Goal: Task Accomplishment & Management: Manage account settings

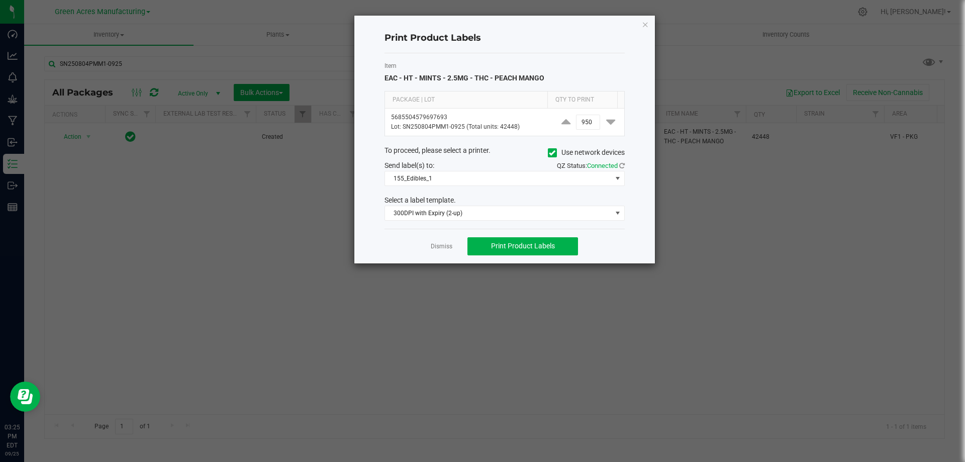
click at [441, 247] on link "Dismiss" at bounding box center [442, 246] width 22 height 9
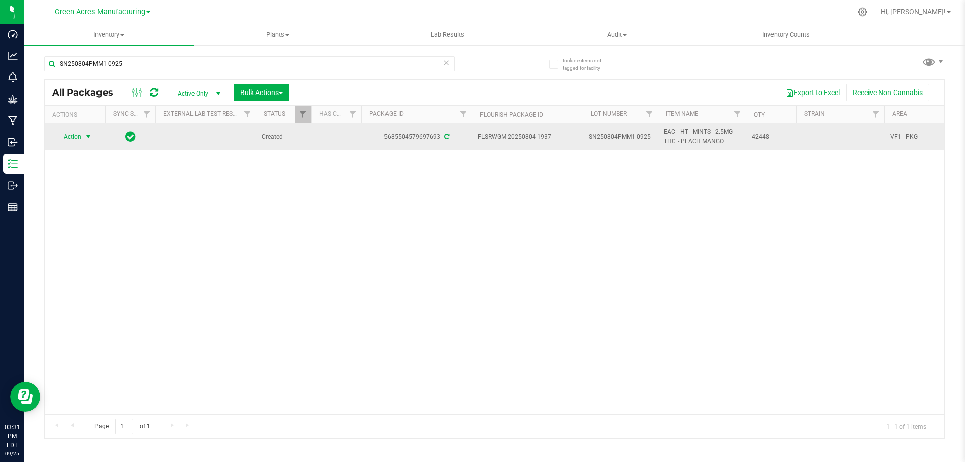
click at [75, 138] on span "Action" at bounding box center [68, 137] width 27 height 14
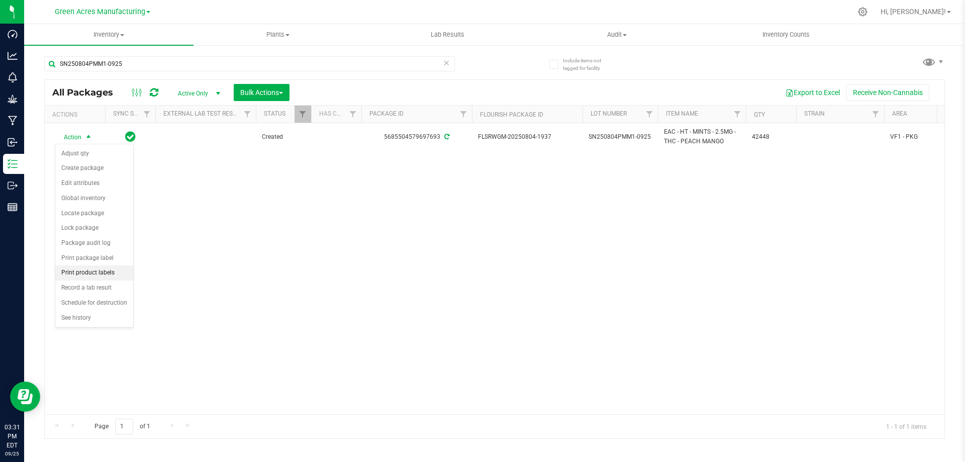
click at [95, 272] on li "Print product labels" at bounding box center [94, 272] width 78 height 15
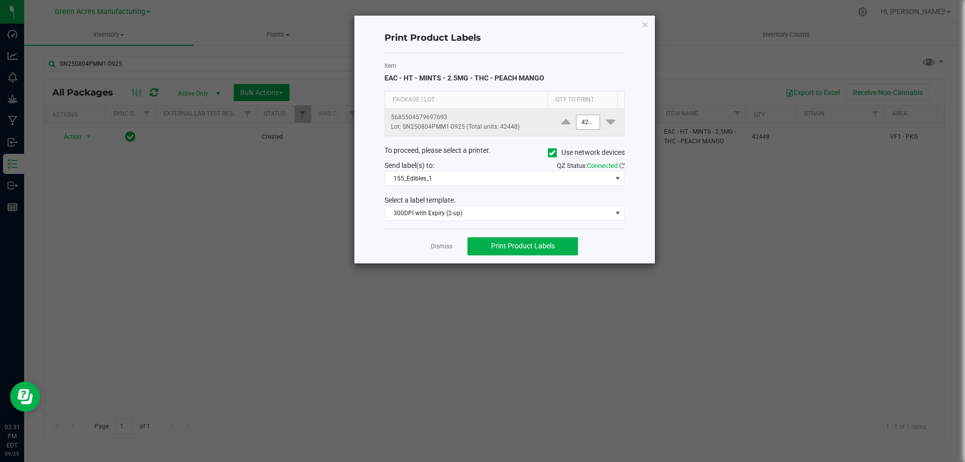
click at [583, 120] on input "42448" at bounding box center [588, 122] width 23 height 14
type input "10"
click at [541, 242] on span "Print Product Labels" at bounding box center [523, 246] width 64 height 8
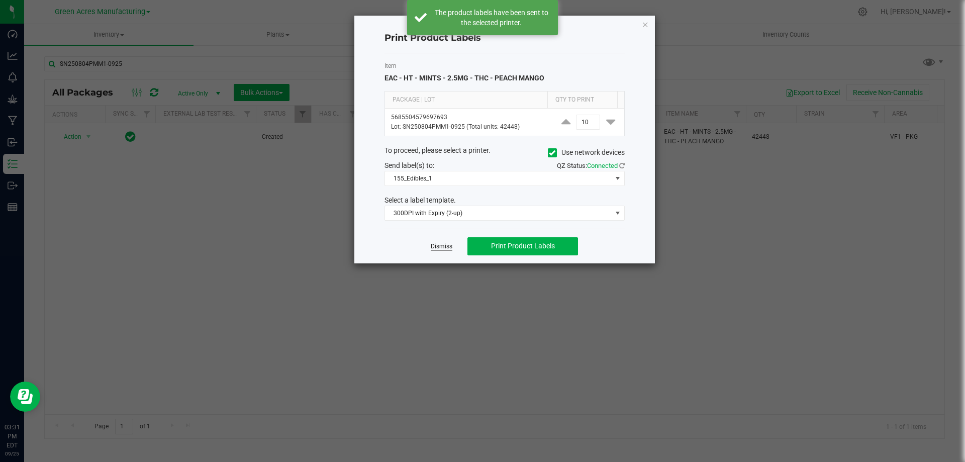
click at [436, 247] on link "Dismiss" at bounding box center [442, 246] width 22 height 9
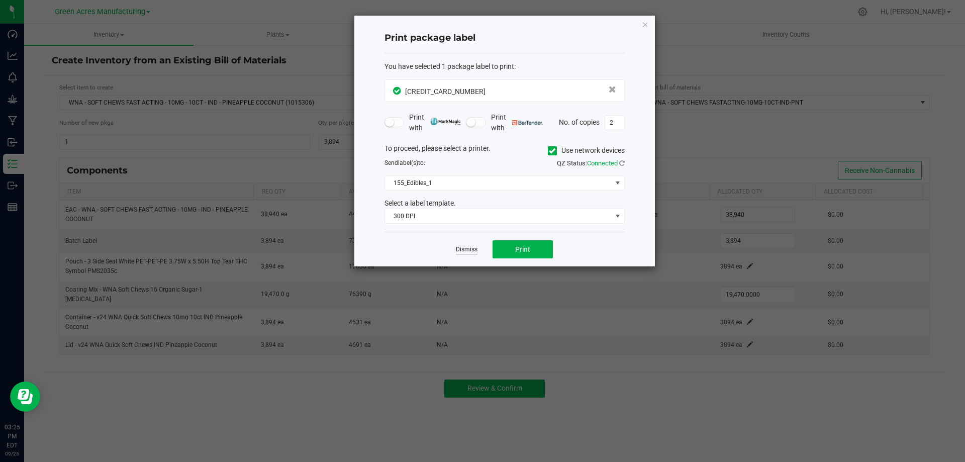
click at [468, 248] on link "Dismiss" at bounding box center [467, 249] width 22 height 9
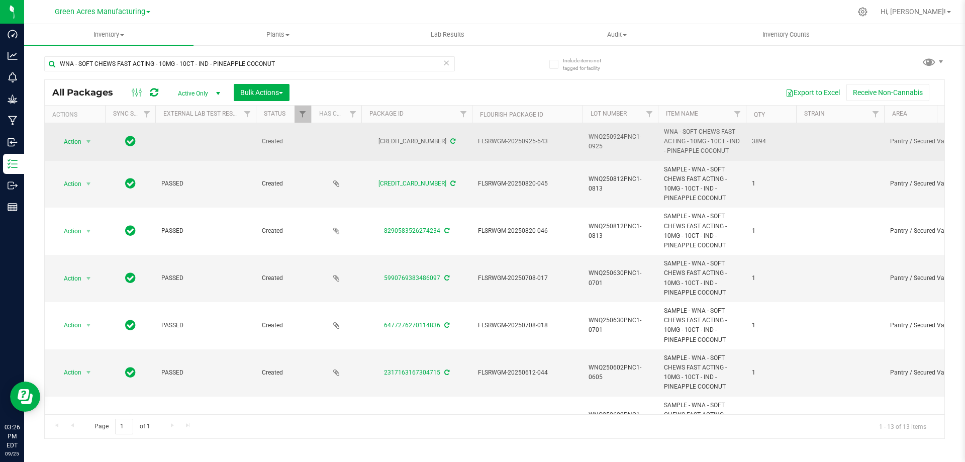
click at [598, 138] on span "WNQ250924PNC1-0925" at bounding box center [620, 141] width 63 height 19
click at [598, 138] on input "WNQ250924PNC1-0925" at bounding box center [618, 142] width 72 height 16
click at [304, 64] on input "WNA - SOFT CHEWS FAST ACTING - 10MG - 10CT - IND - PINEAPPLE COCONUT" at bounding box center [249, 63] width 411 height 15
click at [305, 64] on input "WNA - SOFT CHEWS FAST ACTING - 10MG - 10CT - IND - PINEAPPLE COCONUT" at bounding box center [249, 63] width 411 height 15
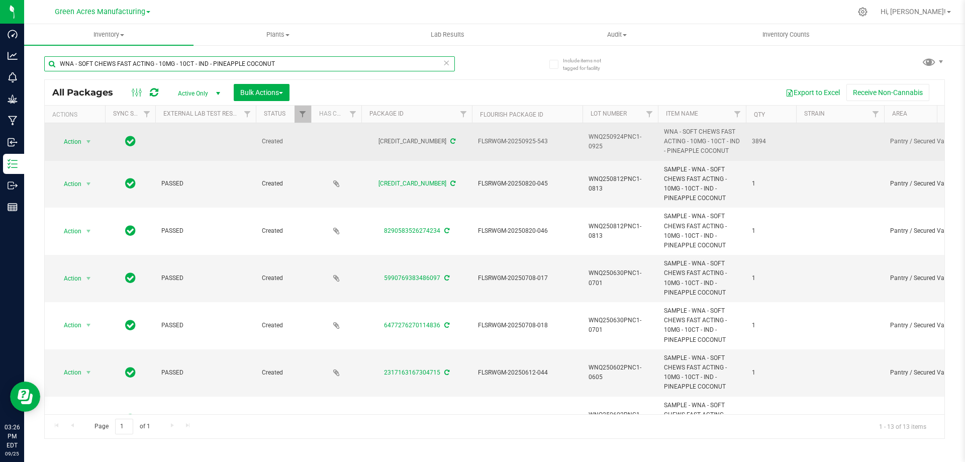
click at [305, 63] on input "WNA - SOFT CHEWS FAST ACTING - 10MG - 10CT - IND - PINEAPPLE COCONUT" at bounding box center [249, 63] width 411 height 15
paste input "Q250924PNC1-0925"
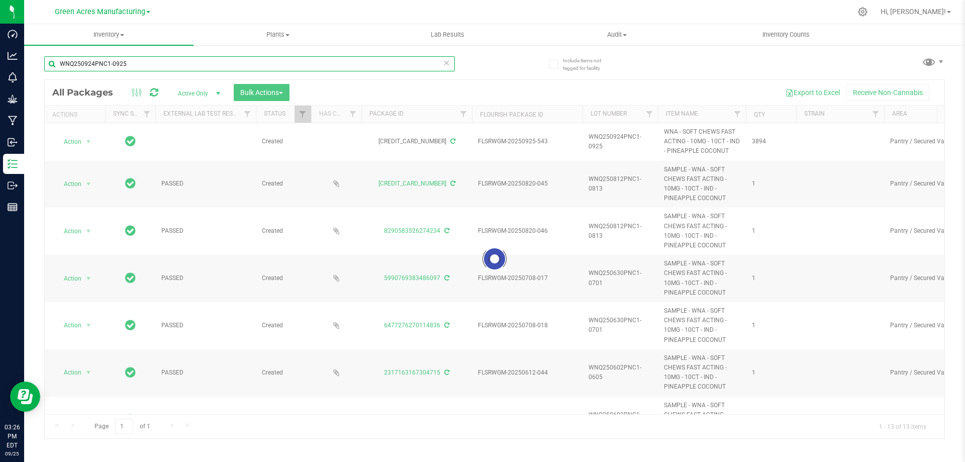
type input "WNQ250924PNC1-0925"
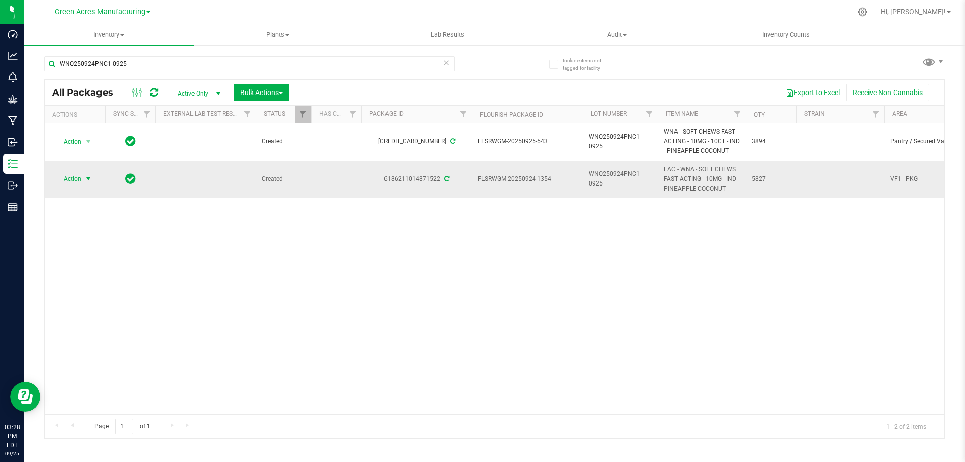
click at [79, 180] on span "Action" at bounding box center [68, 179] width 27 height 14
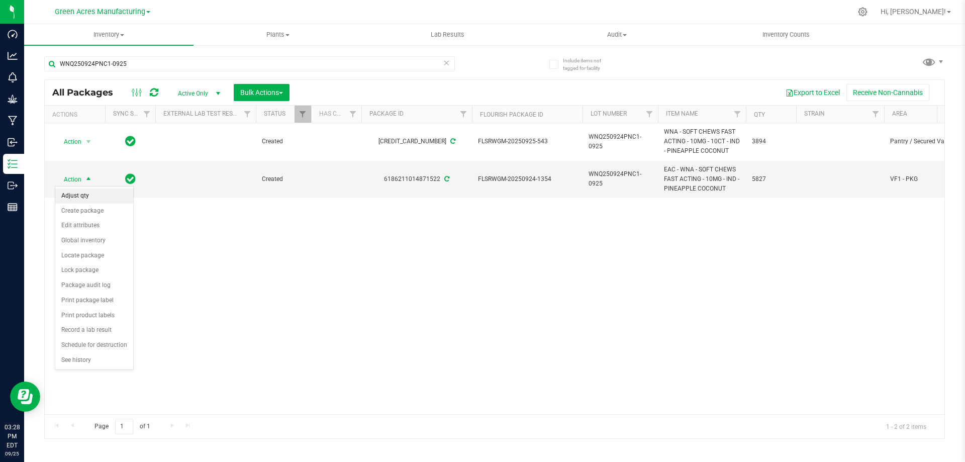
click at [81, 195] on li "Adjust qty" at bounding box center [94, 196] width 78 height 15
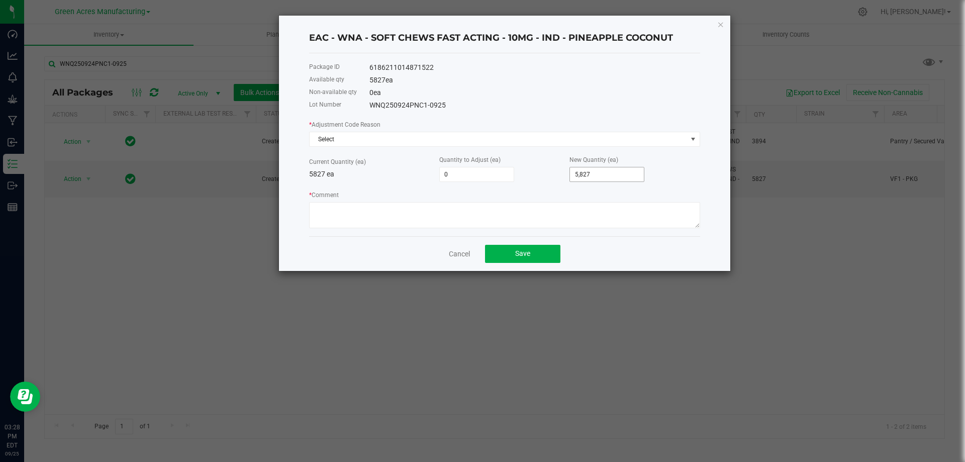
type input "5827"
click at [593, 175] on input "5827" at bounding box center [607, 174] width 74 height 14
type input "-5,823"
type input "4"
type input "-5,784"
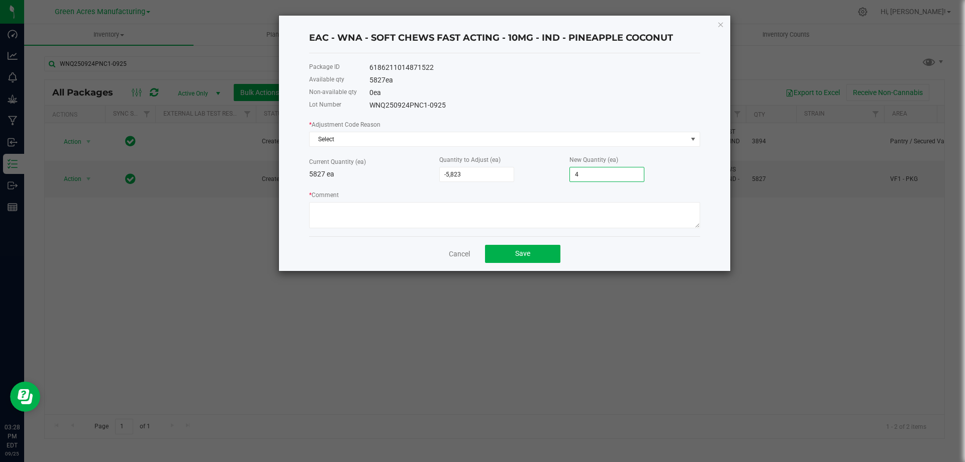
type input "43"
type input "-5,391"
type input "436"
type input "-5,784"
type input "43"
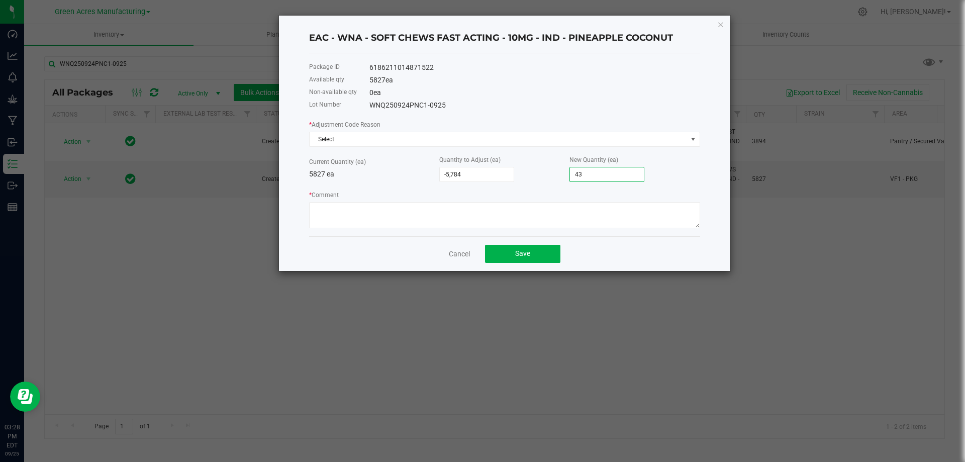
type input "-5,390"
type input "437"
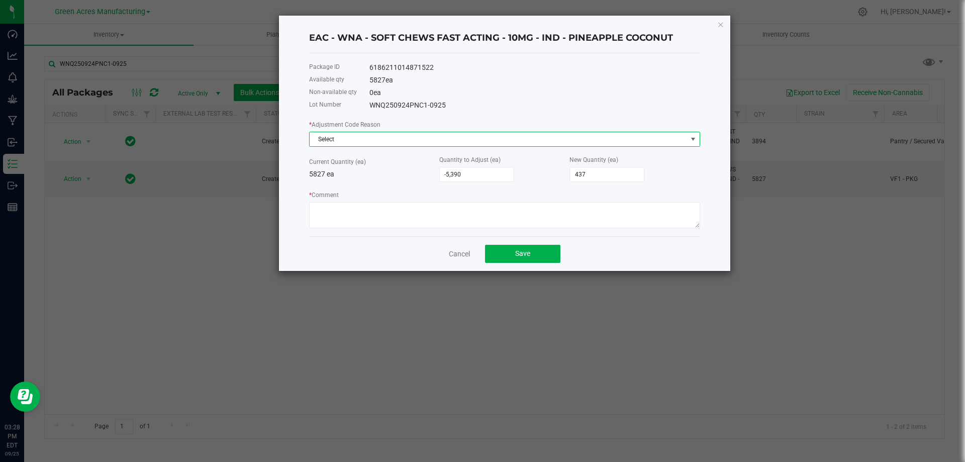
click at [476, 143] on span "Select" at bounding box center [499, 139] width 378 height 14
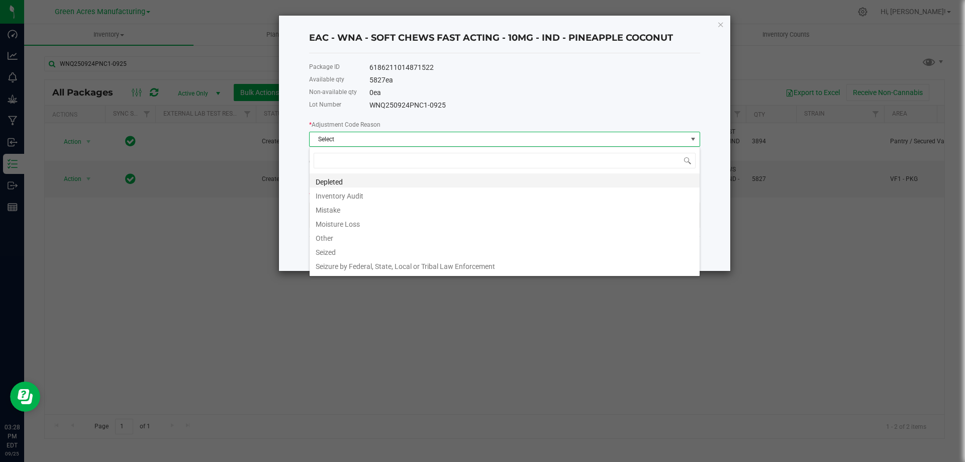
scroll to position [15, 391]
click at [356, 237] on li "Other" at bounding box center [505, 237] width 390 height 14
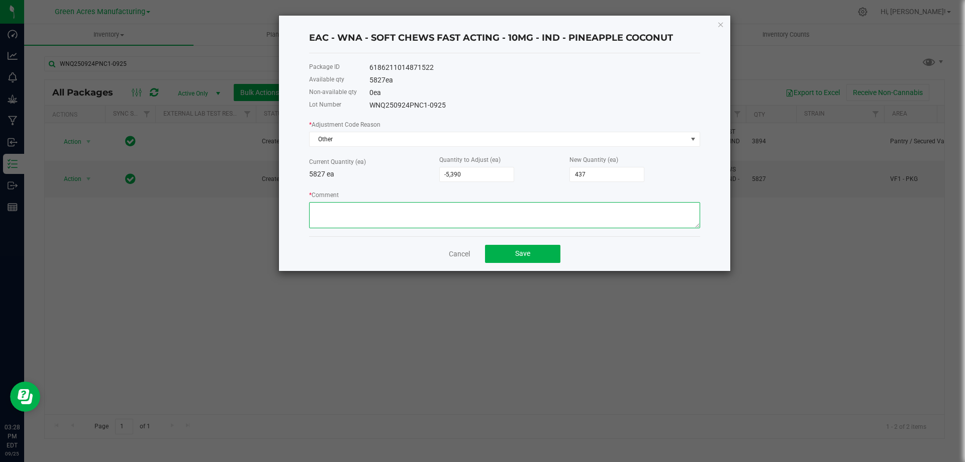
click at [357, 216] on textarea "* Comment" at bounding box center [504, 215] width 391 height 26
type textarea "w"
type textarea "weight of waste is 1965.0 grams that equals 437 [PERSON_NAME]"
click at [523, 254] on span "Save" at bounding box center [522, 253] width 15 height 8
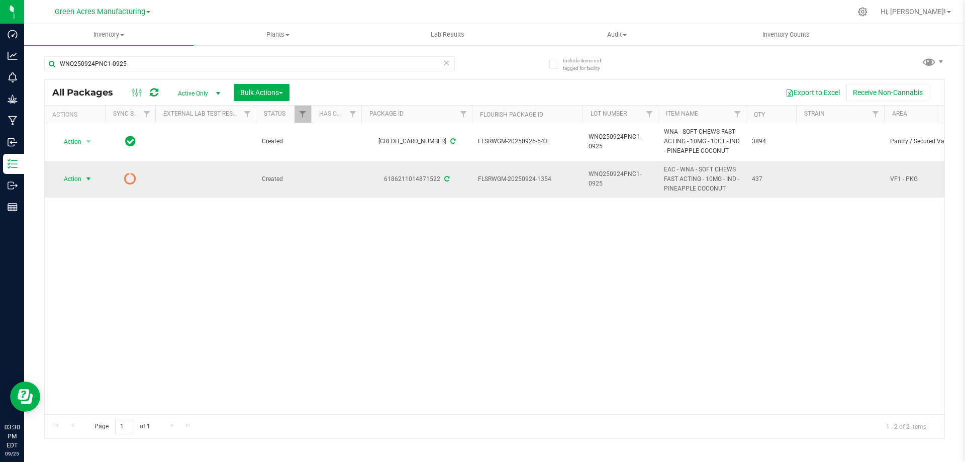
click at [67, 181] on span "Action" at bounding box center [68, 179] width 27 height 14
click at [190, 95] on span "Active Only" at bounding box center [196, 93] width 55 height 14
click at [199, 153] on li "All" at bounding box center [196, 154] width 54 height 15
click at [84, 180] on span "select" at bounding box center [88, 179] width 13 height 14
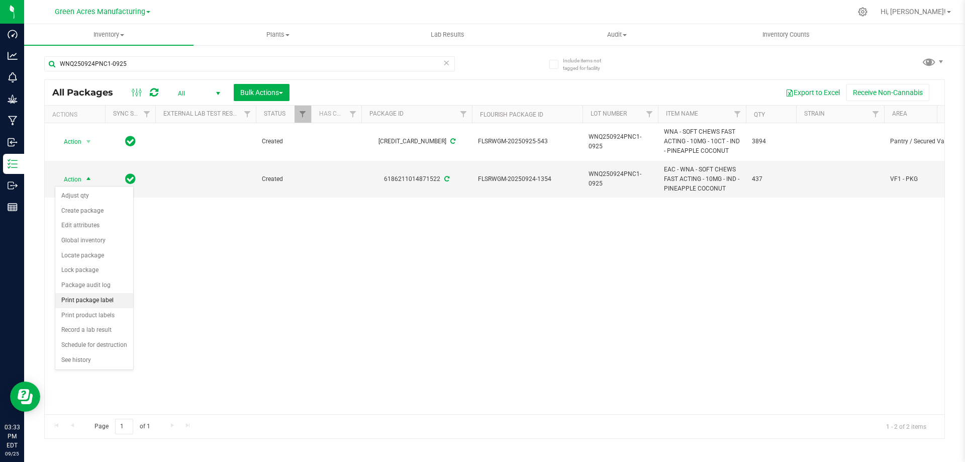
click at [110, 303] on li "Print package label" at bounding box center [94, 300] width 78 height 15
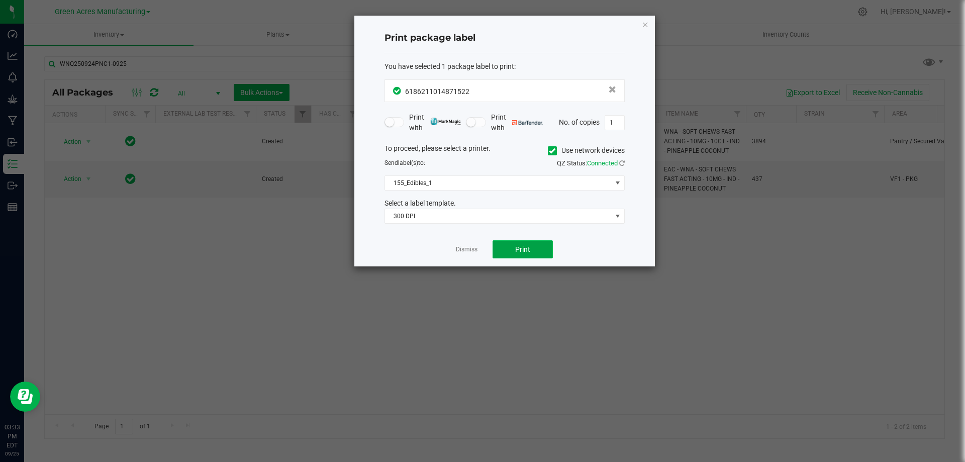
click at [512, 241] on button "Print" at bounding box center [523, 249] width 60 height 18
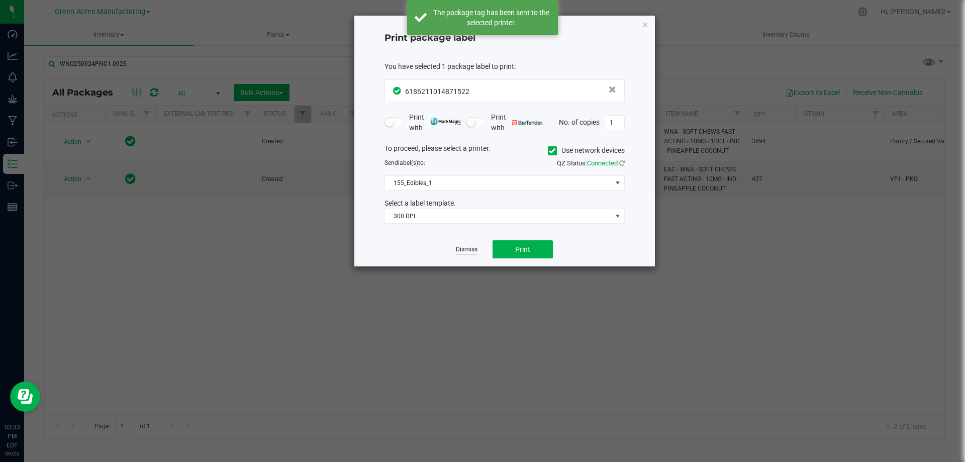
click at [475, 249] on link "Dismiss" at bounding box center [467, 249] width 22 height 9
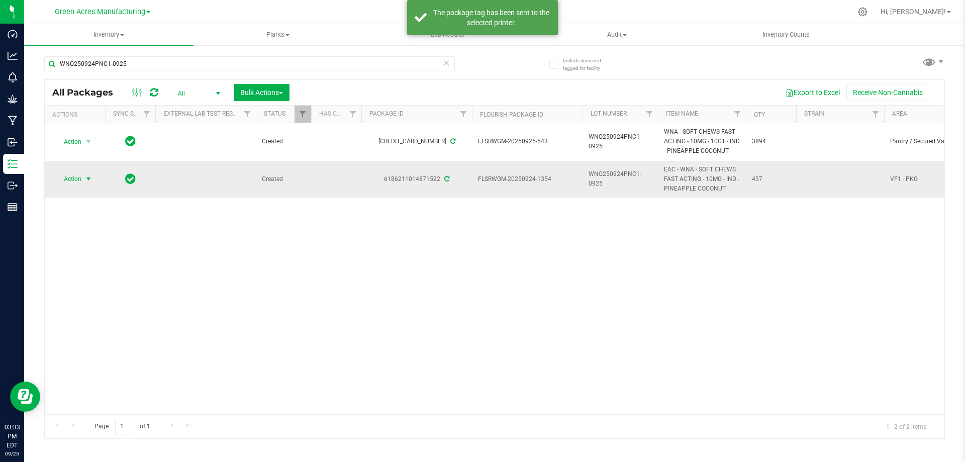
click at [71, 181] on span "Action" at bounding box center [68, 179] width 27 height 14
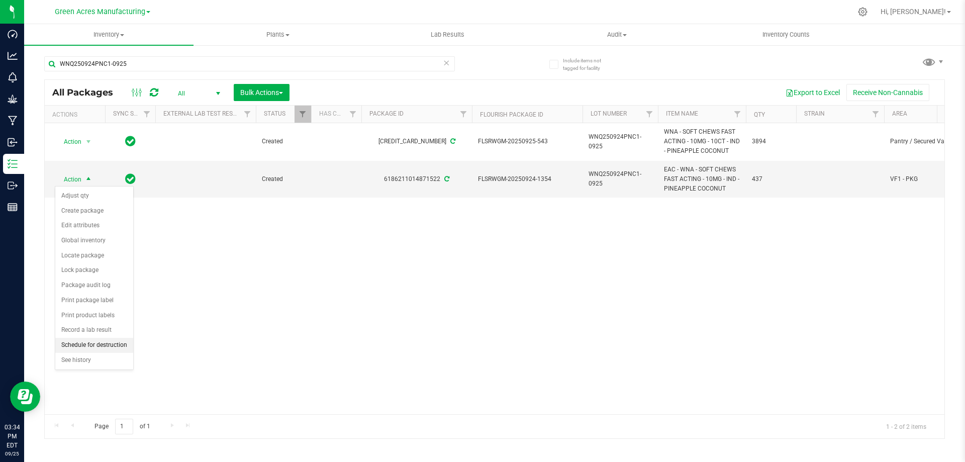
click at [106, 345] on li "Schedule for destruction" at bounding box center [94, 345] width 78 height 15
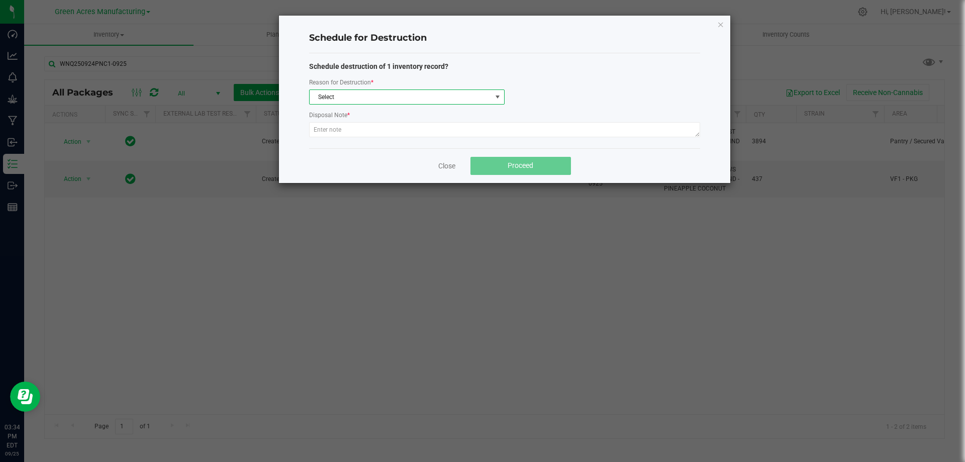
click at [404, 98] on span "Select" at bounding box center [401, 97] width 182 height 14
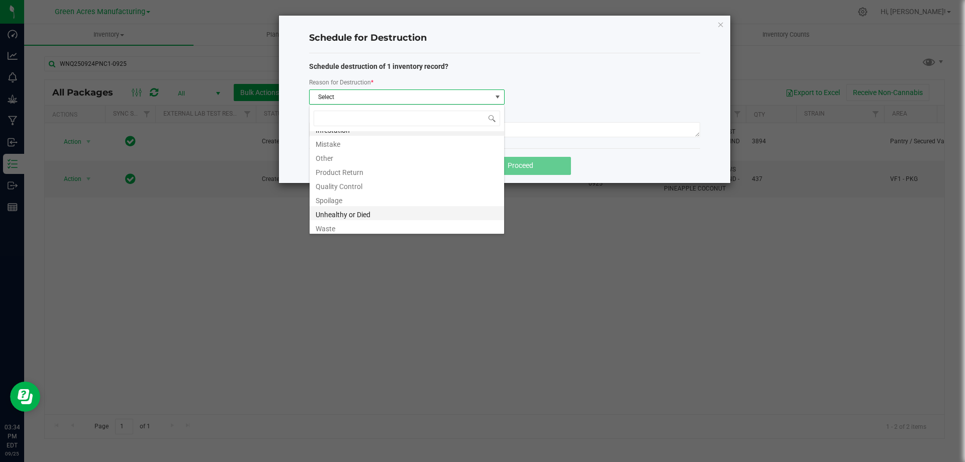
scroll to position [12, 0]
click at [345, 225] on li "Waste" at bounding box center [407, 225] width 195 height 14
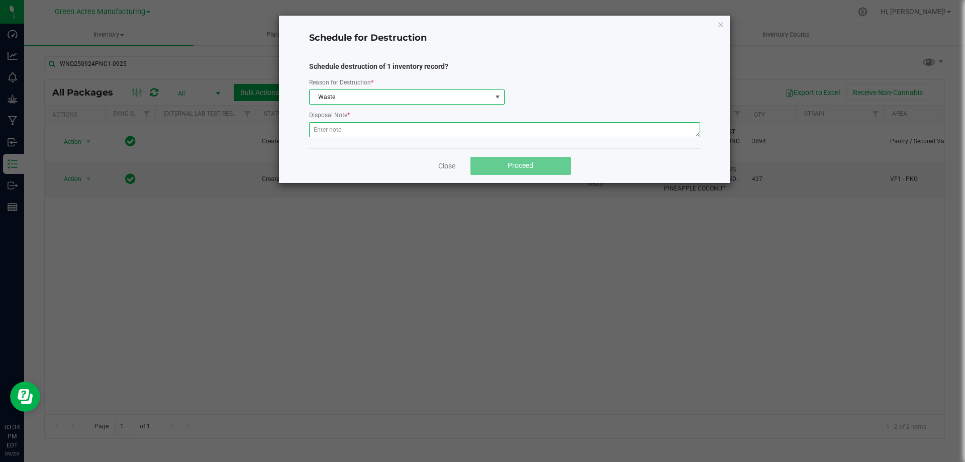
click at [370, 126] on textarea at bounding box center [504, 129] width 391 height 15
type textarea "waste after packing"
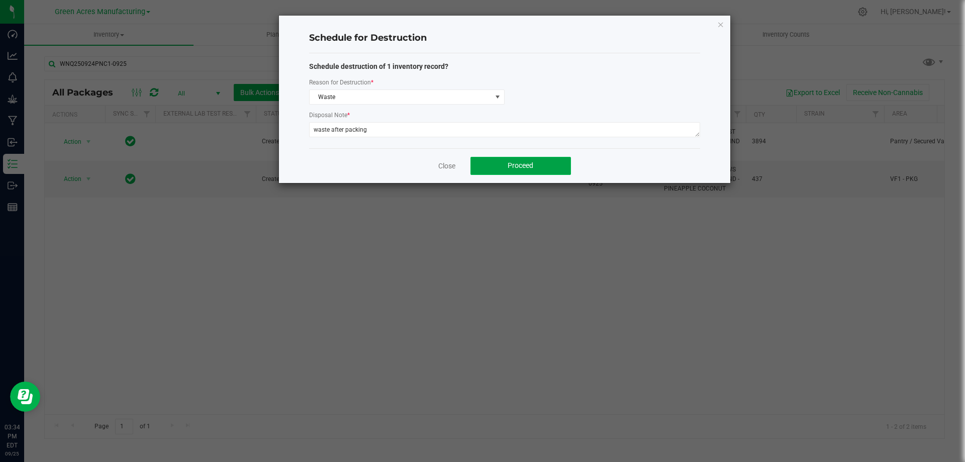
click at [505, 165] on button "Proceed" at bounding box center [521, 166] width 101 height 18
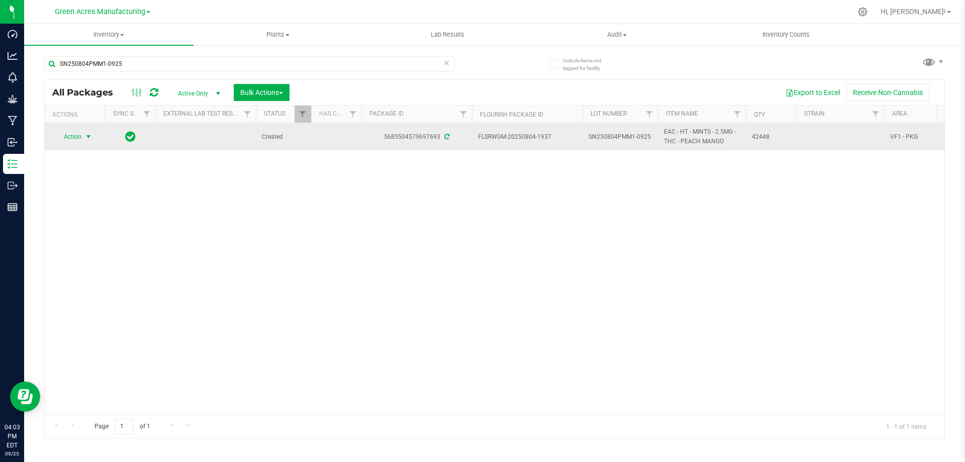
click at [86, 133] on span "select" at bounding box center [88, 137] width 8 height 8
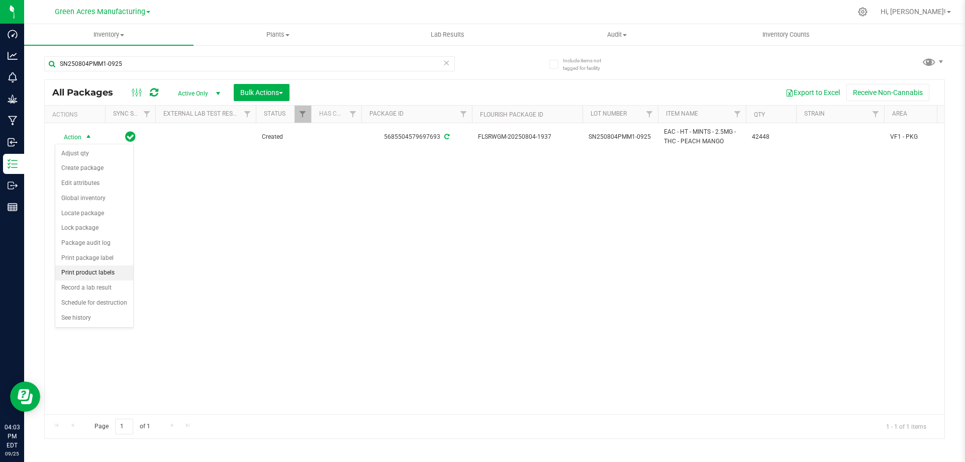
click at [90, 276] on li "Print product labels" at bounding box center [94, 272] width 78 height 15
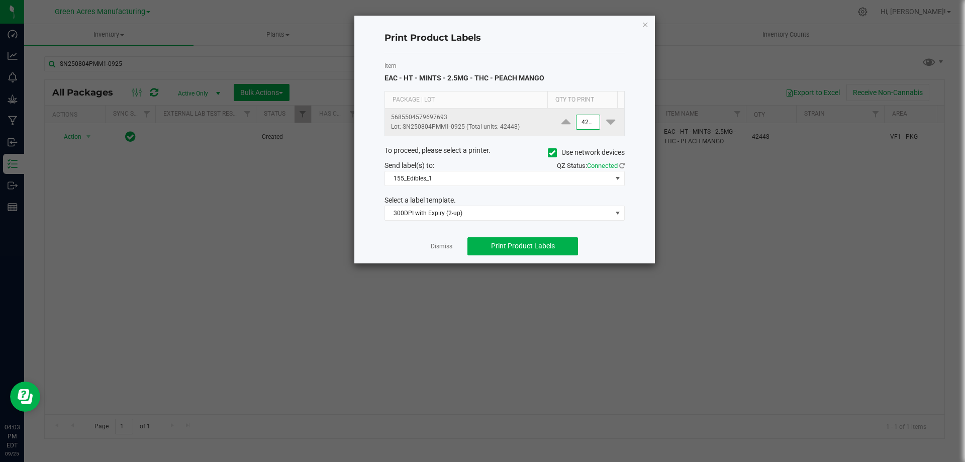
click at [582, 126] on input "42448" at bounding box center [588, 122] width 23 height 14
type input "62"
click at [495, 239] on button "Print Product Labels" at bounding box center [523, 246] width 111 height 18
click at [441, 244] on link "Dismiss" at bounding box center [442, 246] width 22 height 9
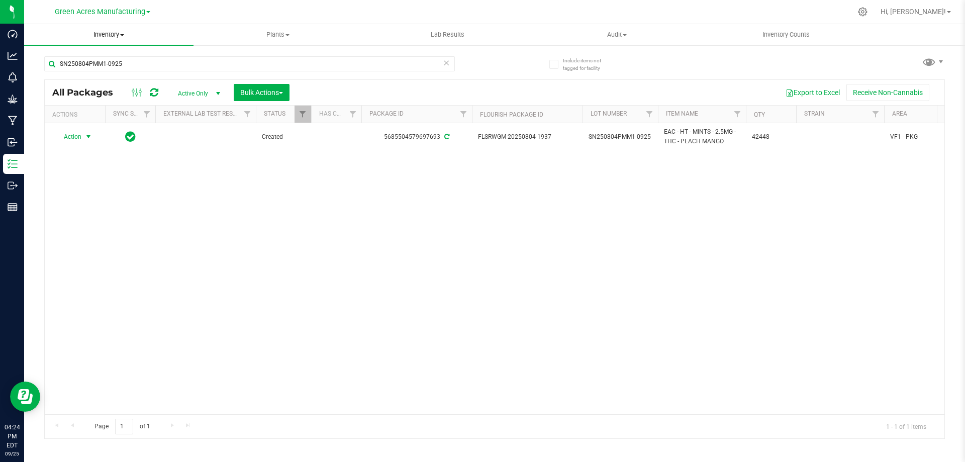
click at [108, 29] on uib-tab-heading "Inventory All packages All inventory Waste log Create inventory" at bounding box center [108, 34] width 169 height 21
click at [79, 124] on span "From bill of materials" at bounding box center [69, 121] width 91 height 9
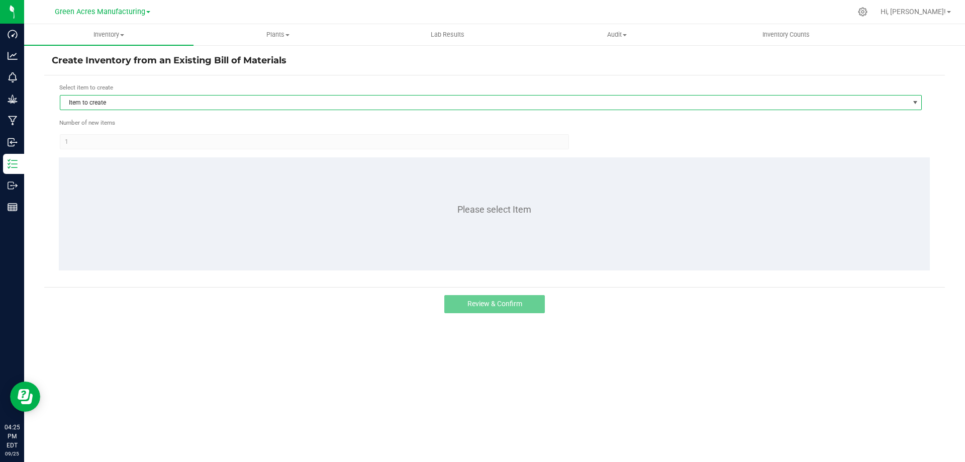
click at [149, 97] on span "Item to create" at bounding box center [484, 103] width 849 height 14
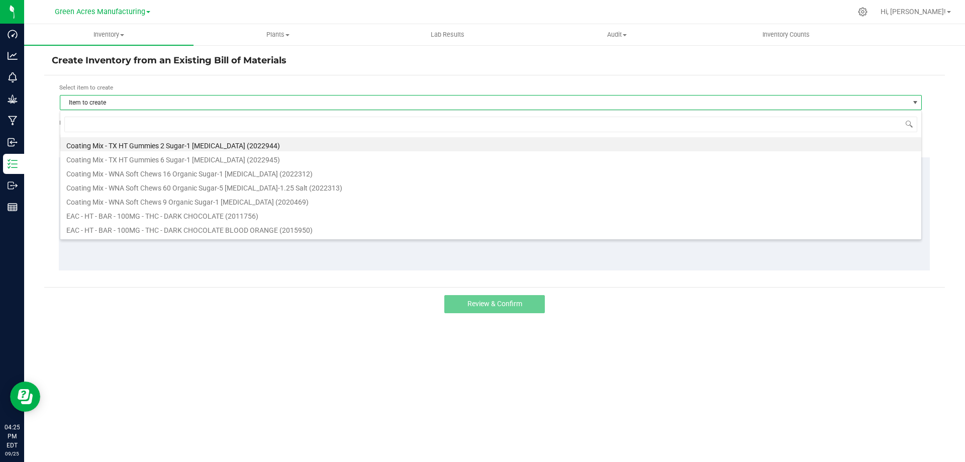
scroll to position [15, 862]
type input "PEACH MANGO"
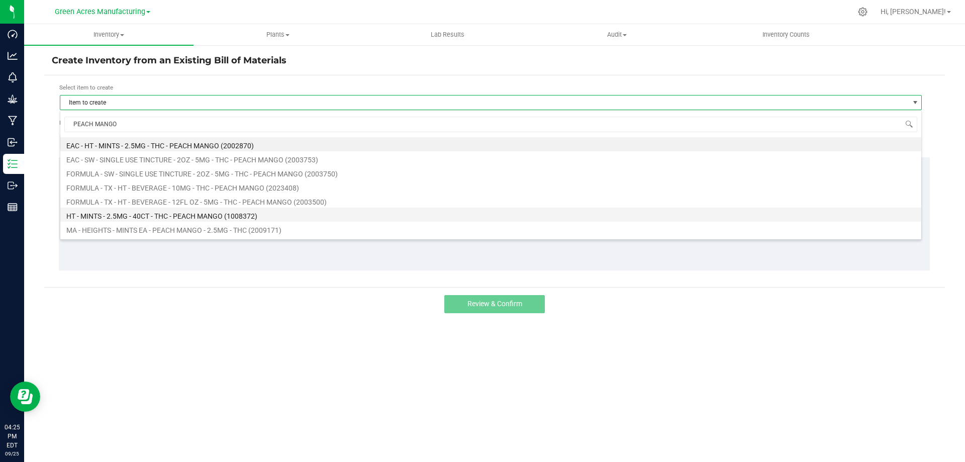
click at [146, 220] on li "HT - MINTS - 2.5MG - 40CT - THC - PEACH MANGO (1008372)" at bounding box center [490, 215] width 861 height 14
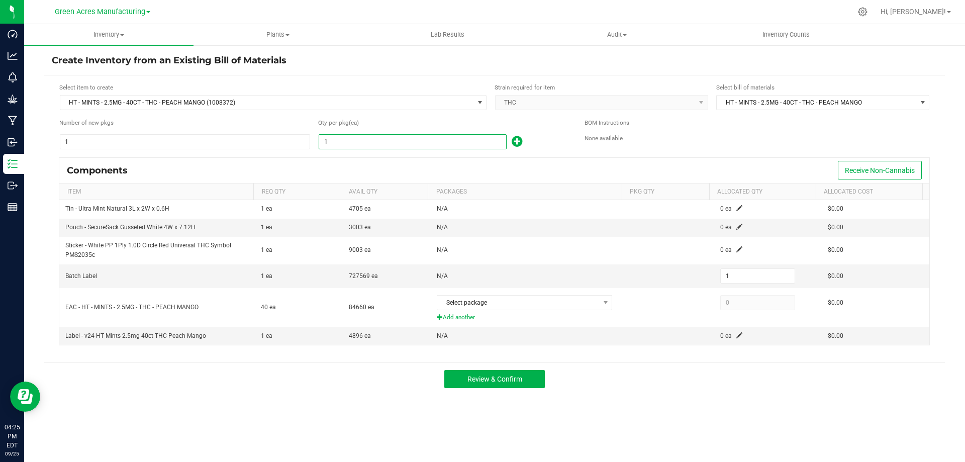
click at [480, 146] on input "1" at bounding box center [412, 142] width 187 height 14
type input "10"
type input "100"
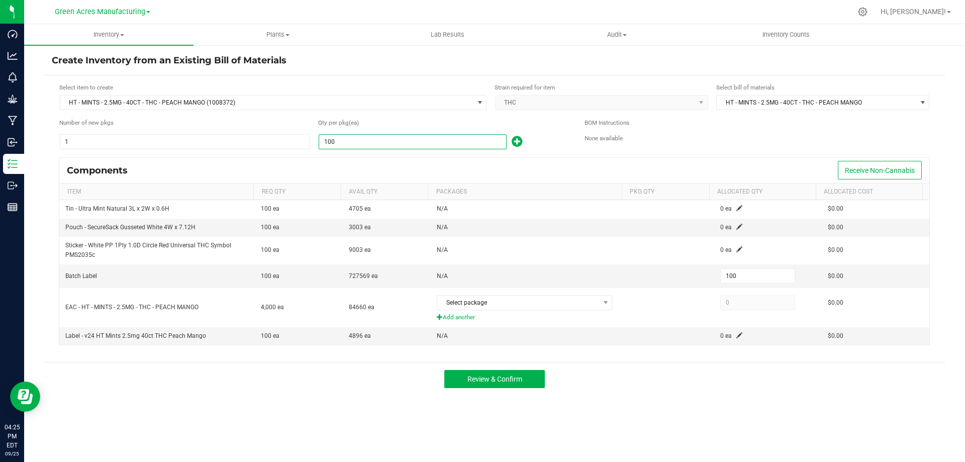
type input "1009"
type input "1,009"
click at [514, 169] on div "Components Receive Non-Cannabis" at bounding box center [494, 170] width 870 height 25
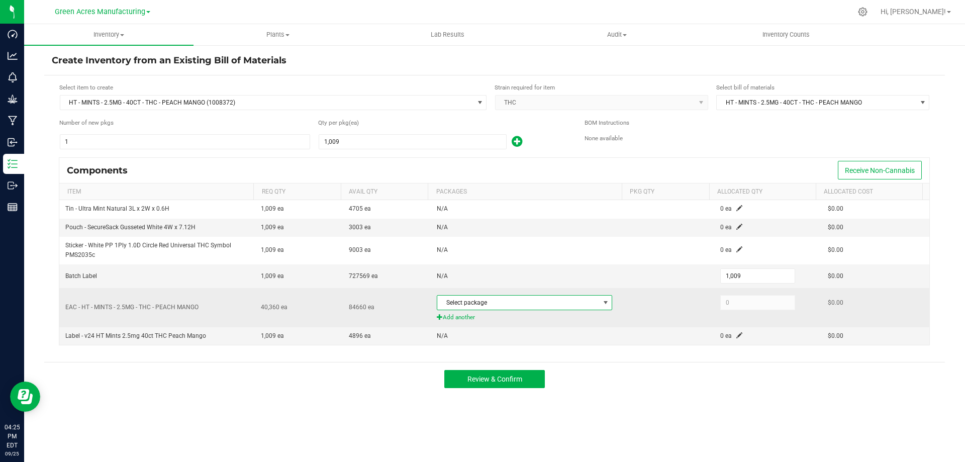
click at [588, 304] on span "Select package" at bounding box center [518, 303] width 162 height 14
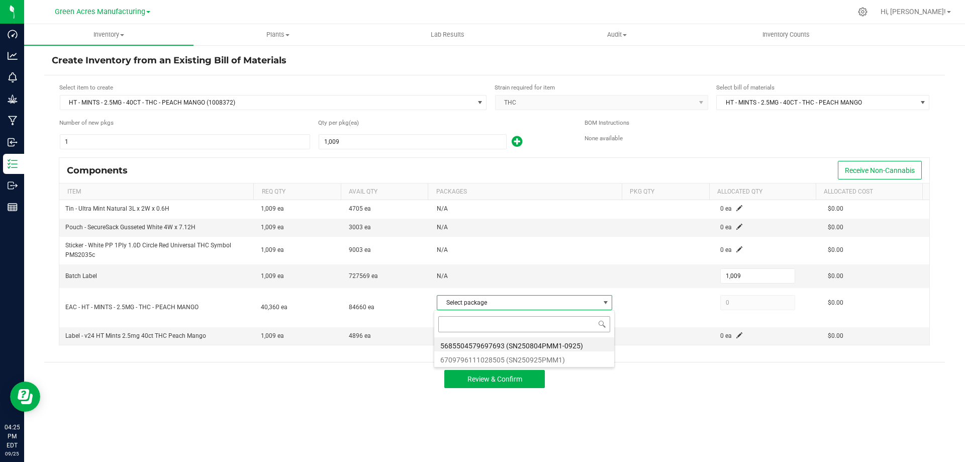
scroll to position [15, 173]
click at [563, 346] on li "5685504579697693 (SN250804PMM1-0925)" at bounding box center [524, 344] width 180 height 14
type input "40,360"
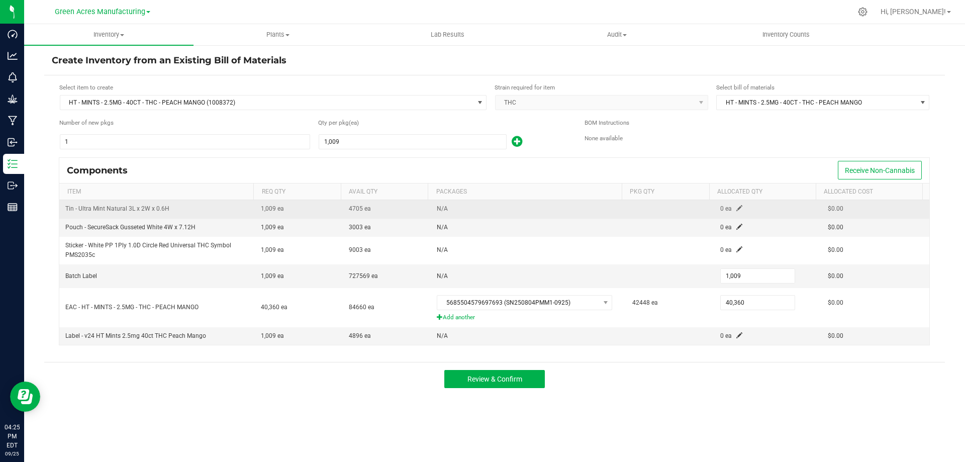
click at [737, 205] on span at bounding box center [740, 208] width 6 height 6
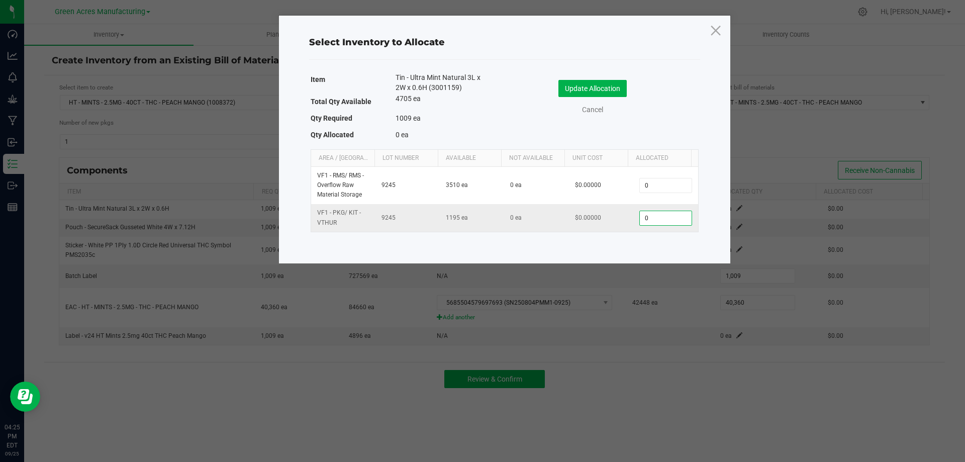
click at [666, 213] on input "0" at bounding box center [665, 218] width 51 height 14
type input "1,009"
click at [563, 91] on button "Update Allocation" at bounding box center [593, 88] width 68 height 17
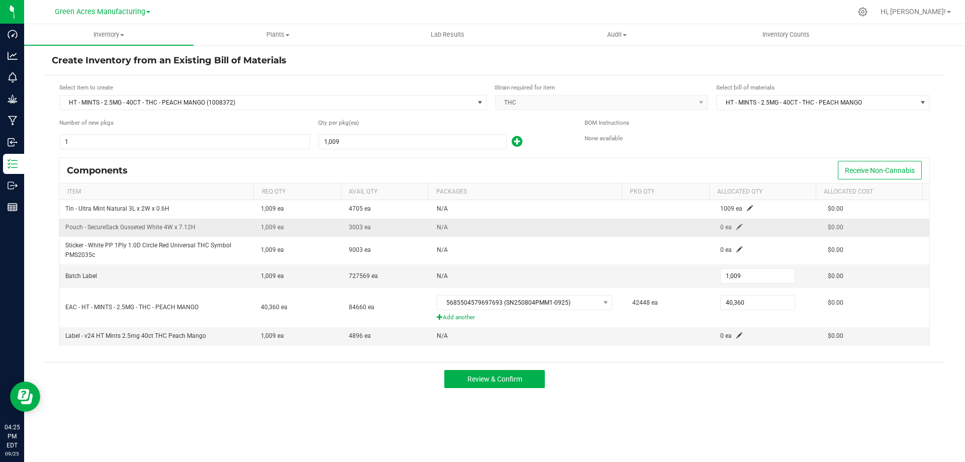
click at [737, 226] on td "0 ea" at bounding box center [769, 228] width 108 height 18
click at [737, 225] on span at bounding box center [740, 227] width 6 height 6
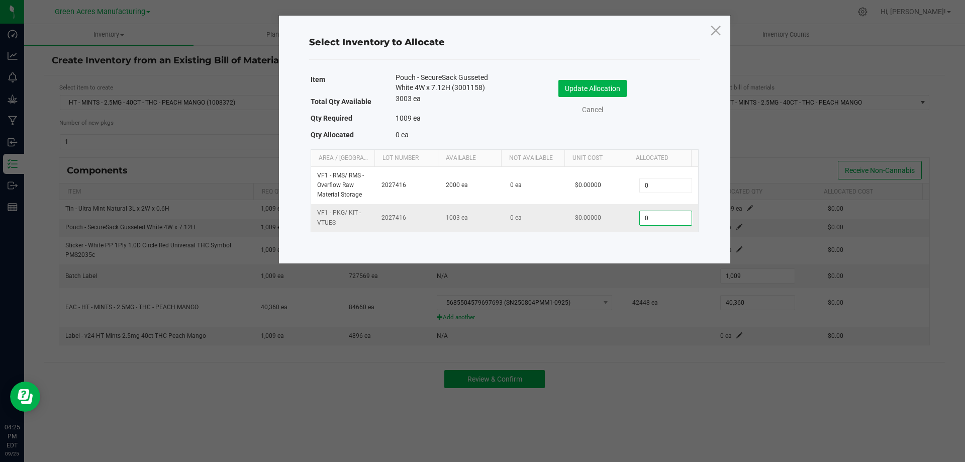
click at [665, 213] on input "0" at bounding box center [665, 218] width 51 height 14
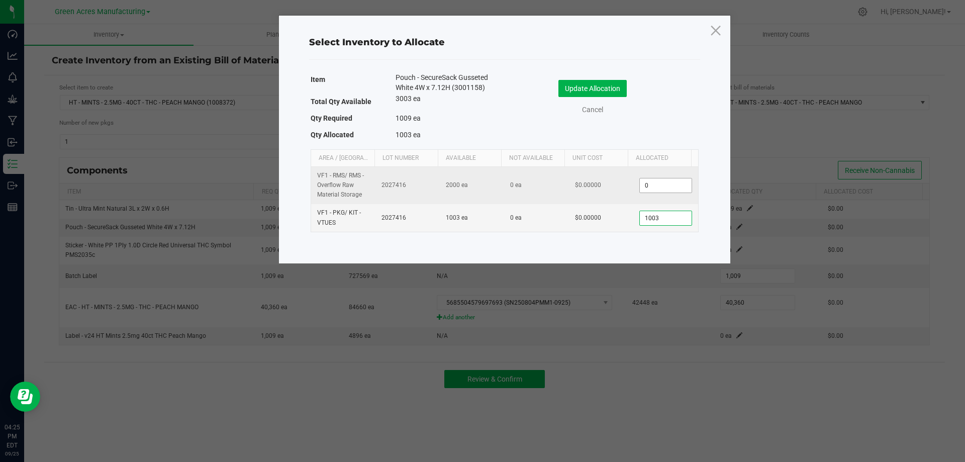
type input "1,003"
click at [654, 190] on input "0" at bounding box center [665, 186] width 51 height 14
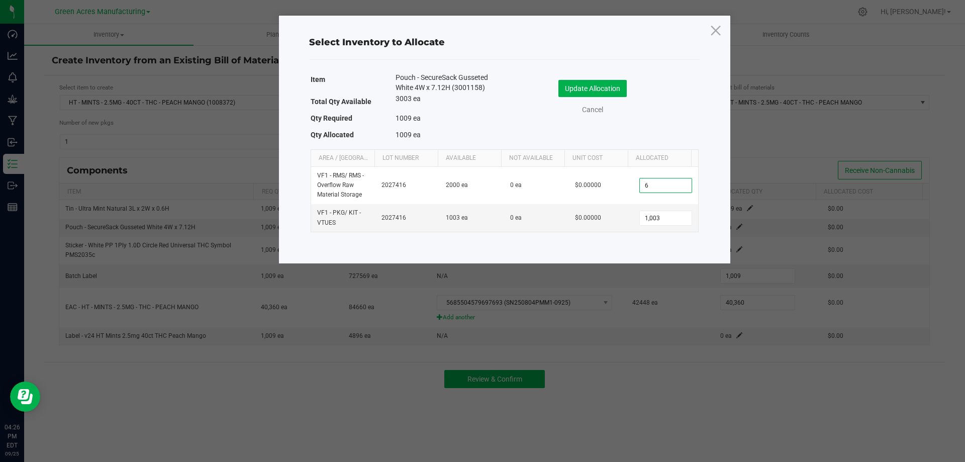
type input "6"
click at [656, 124] on div "Update Allocation Cancel" at bounding box center [601, 98] width 179 height 53
click at [612, 84] on button "Update Allocation" at bounding box center [593, 88] width 68 height 17
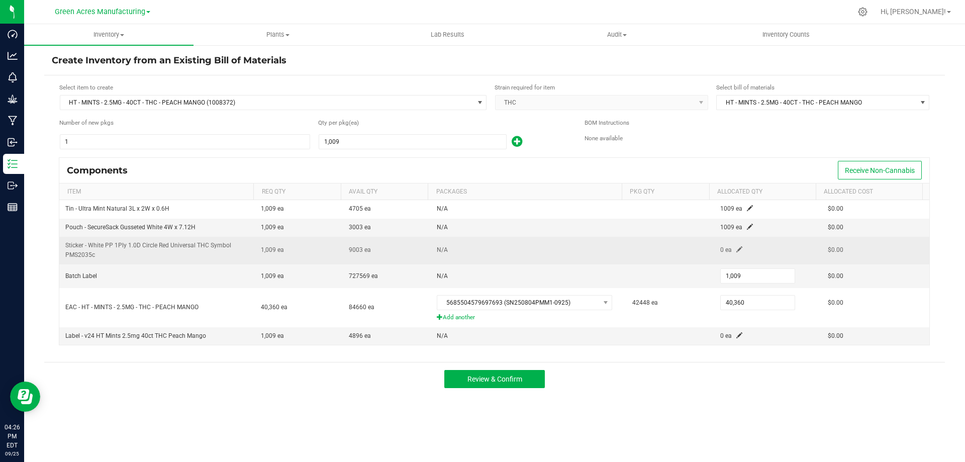
click at [730, 248] on td "0 ea" at bounding box center [769, 251] width 108 height 28
click at [737, 250] on span at bounding box center [740, 249] width 6 height 6
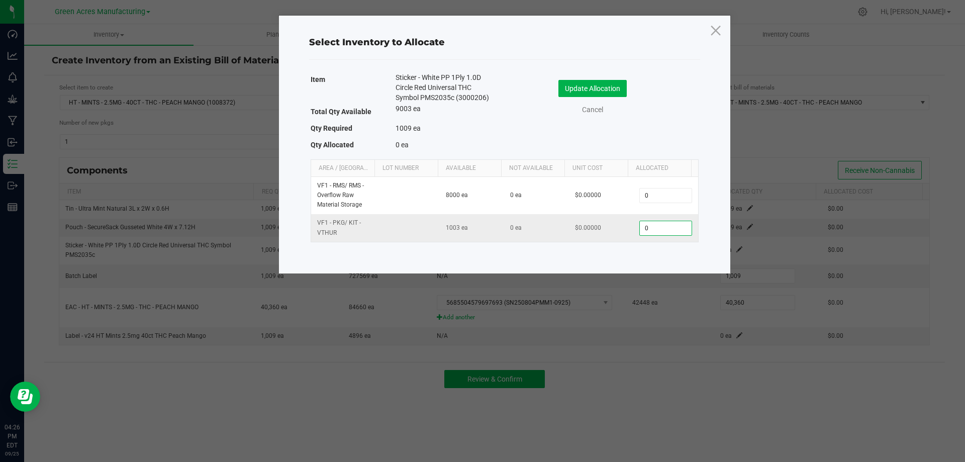
click at [661, 233] on input "0" at bounding box center [665, 228] width 51 height 14
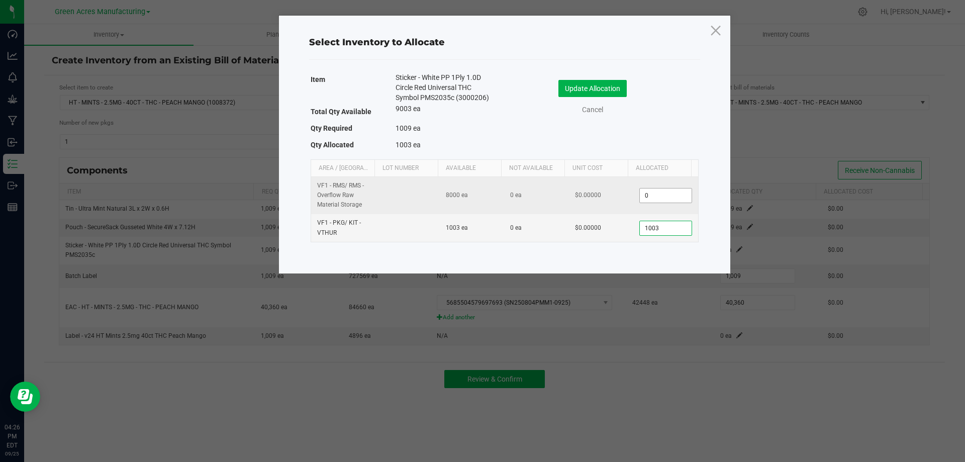
type input "1,003"
click at [657, 200] on input "0" at bounding box center [665, 196] width 51 height 14
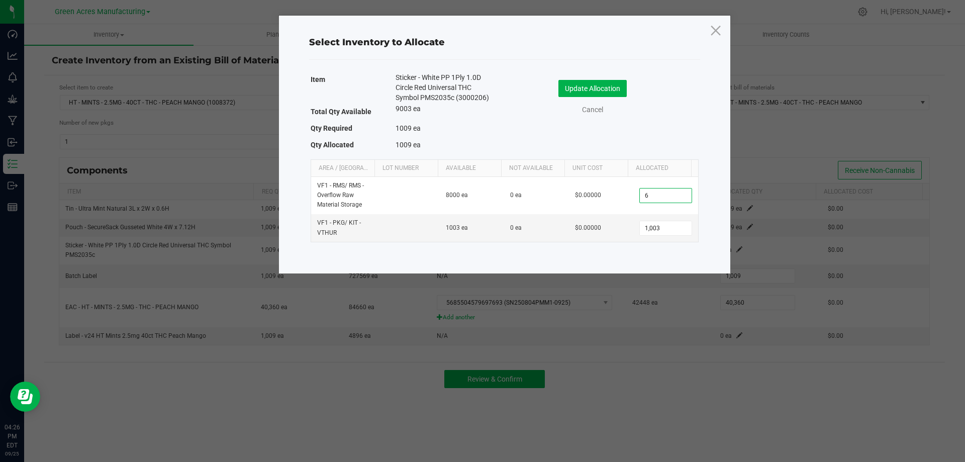
type input "6"
drag, startPoint x: 655, startPoint y: 139, endPoint x: 635, endPoint y: 119, distance: 28.1
click at [654, 138] on div "Item Sticker - White PP 1Ply 1.0D Circle Red Universal THC Symbol PMS2035c (300…" at bounding box center [505, 113] width 388 height 82
click at [604, 87] on button "Update Allocation" at bounding box center [593, 88] width 68 height 17
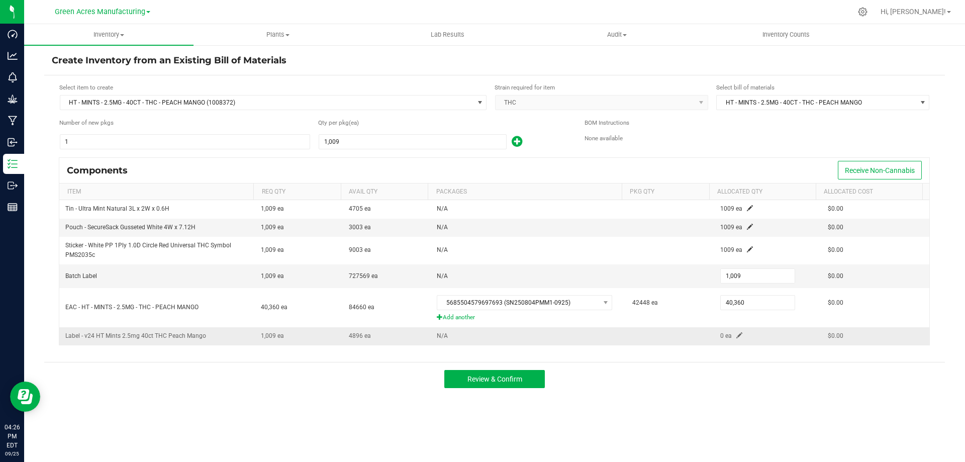
click at [737, 335] on span at bounding box center [740, 335] width 6 height 6
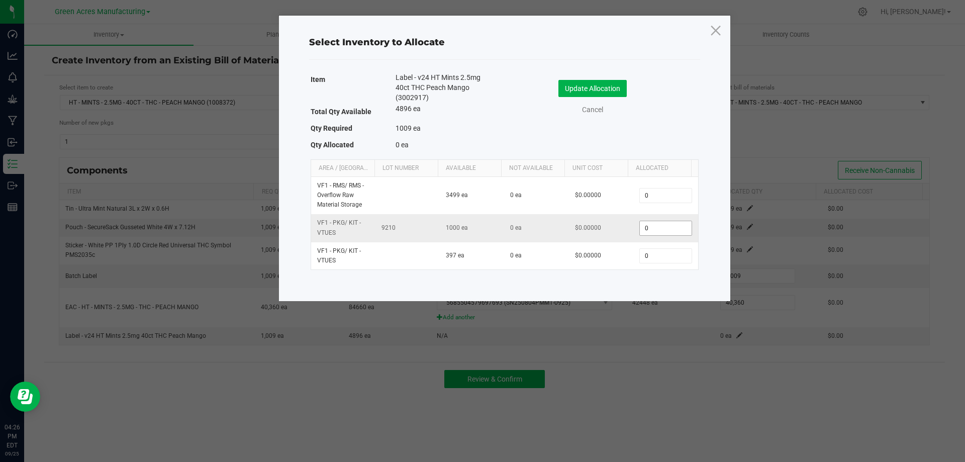
click at [640, 229] on input "0" at bounding box center [665, 228] width 51 height 14
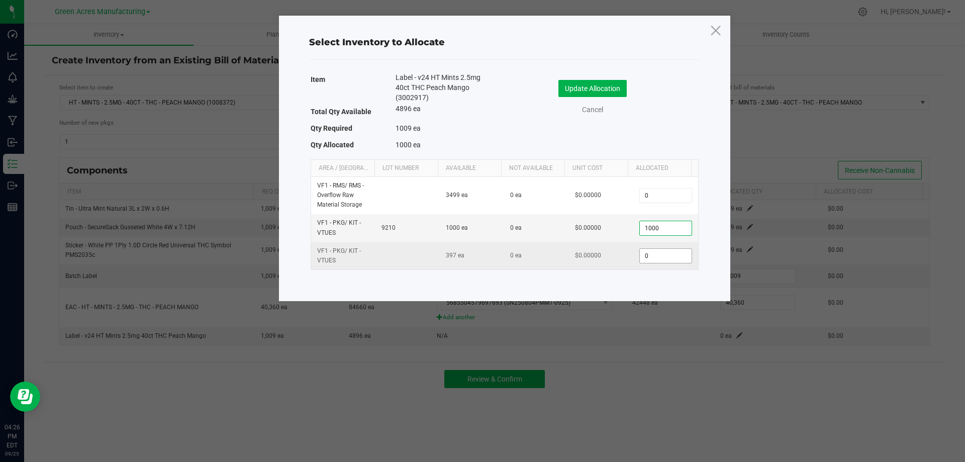
type input "1,000"
click at [657, 251] on input "0" at bounding box center [665, 256] width 51 height 14
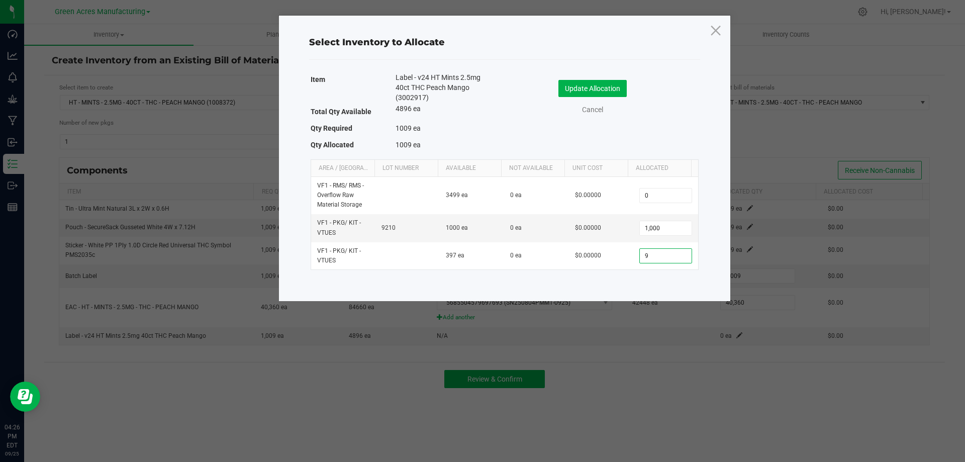
type input "9"
click at [669, 102] on div "Update Allocation Cancel" at bounding box center [601, 97] width 179 height 35
click at [617, 86] on button "Update Allocation" at bounding box center [593, 88] width 68 height 17
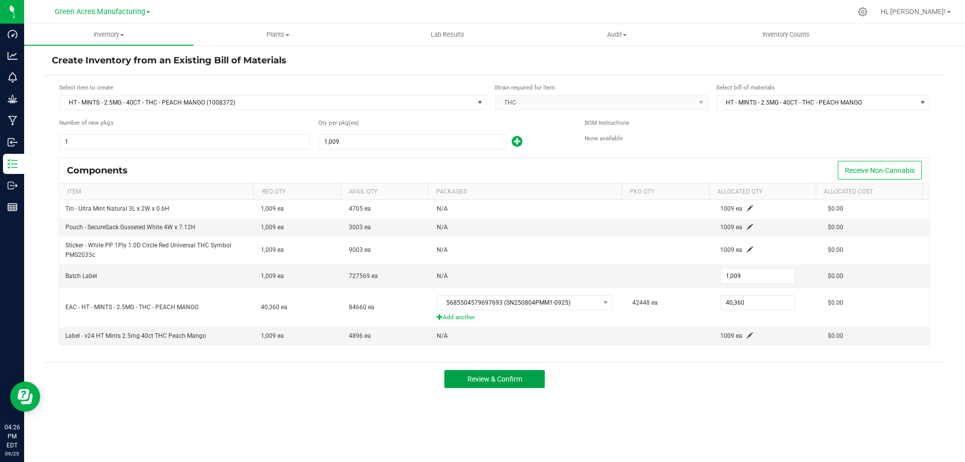
click at [479, 372] on button "Review & Confirm" at bounding box center [494, 379] width 101 height 18
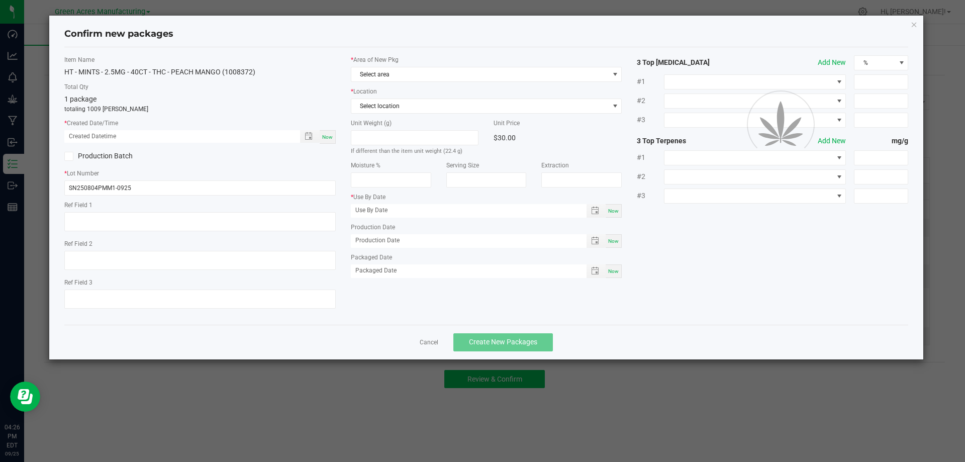
type input "02/09/2026"
click at [327, 140] on span "Now" at bounding box center [327, 137] width 11 height 6
type input "09/25/2025 04:26 PM"
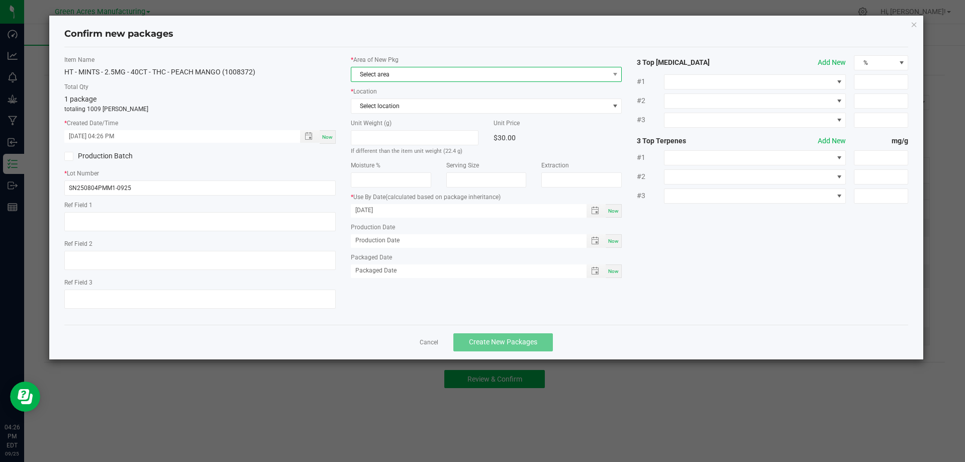
click at [400, 69] on span "Select area" at bounding box center [480, 74] width 258 height 14
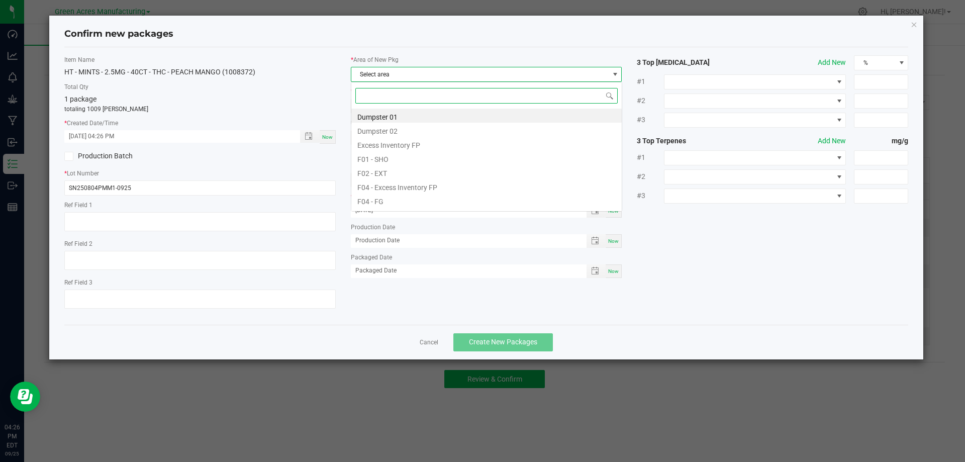
scroll to position [15, 272]
type input "V"
click at [395, 154] on li "Pantry / Secured Vault" at bounding box center [486, 158] width 271 height 14
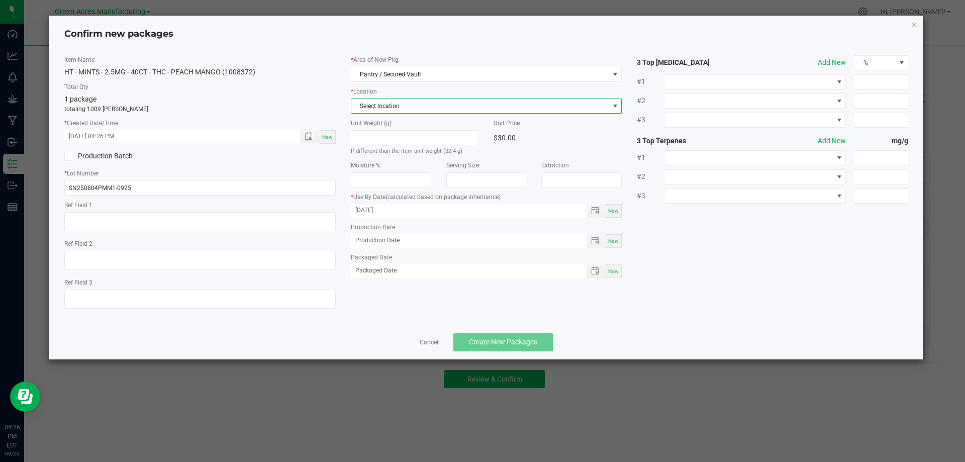
click at [394, 111] on span "Select location" at bounding box center [480, 106] width 258 height 14
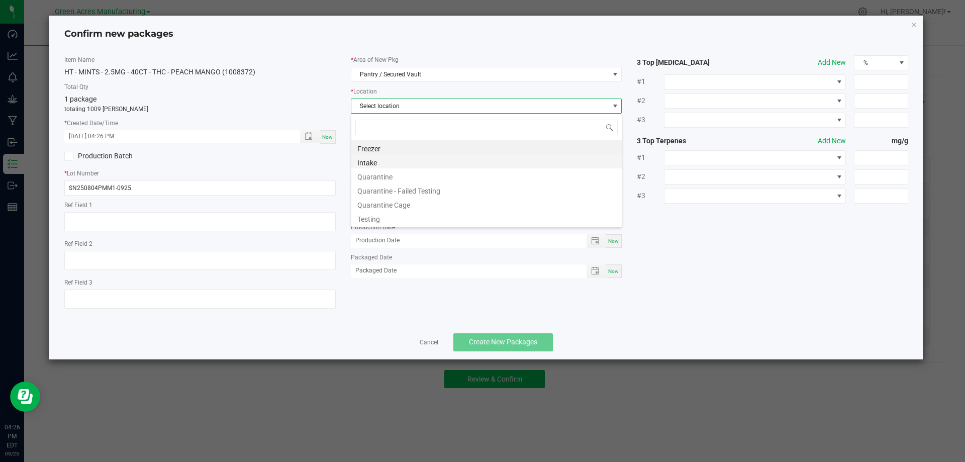
click at [379, 158] on li "Intake" at bounding box center [486, 161] width 271 height 14
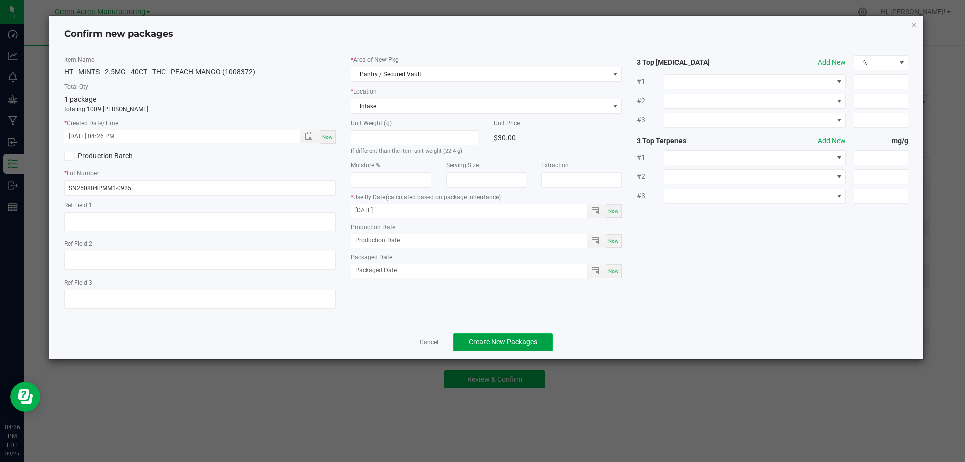
click at [473, 344] on span "Create New Packages" at bounding box center [503, 342] width 68 height 8
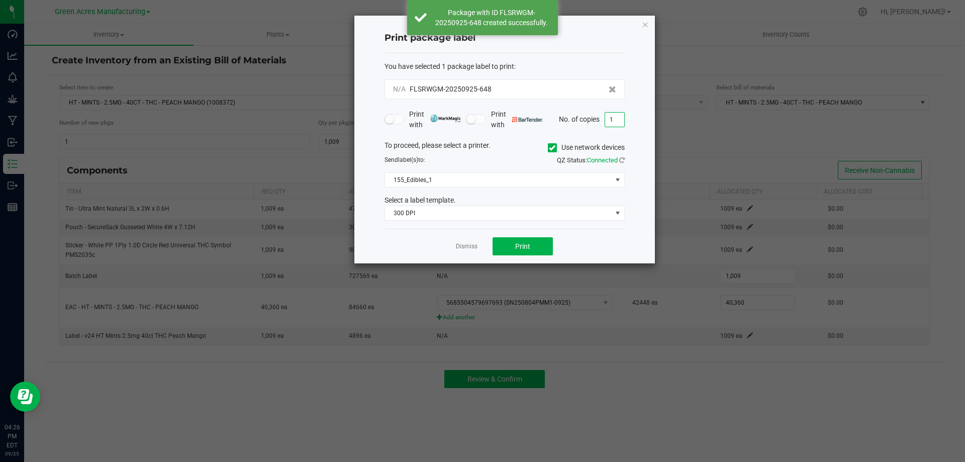
click at [623, 118] on input "1" at bounding box center [614, 120] width 19 height 14
type input "2"
click at [579, 254] on div "Dismiss Print" at bounding box center [505, 246] width 240 height 35
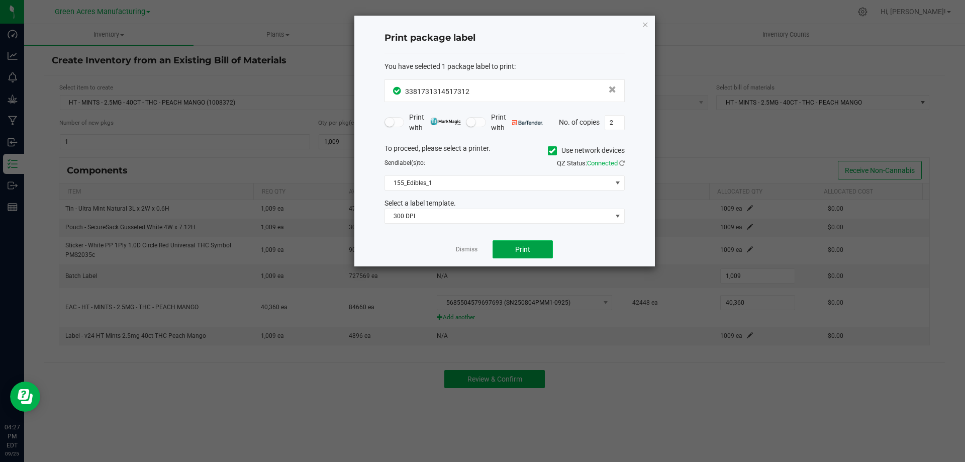
click at [528, 248] on span "Print" at bounding box center [522, 249] width 15 height 8
click at [463, 248] on link "Dismiss" at bounding box center [467, 249] width 22 height 9
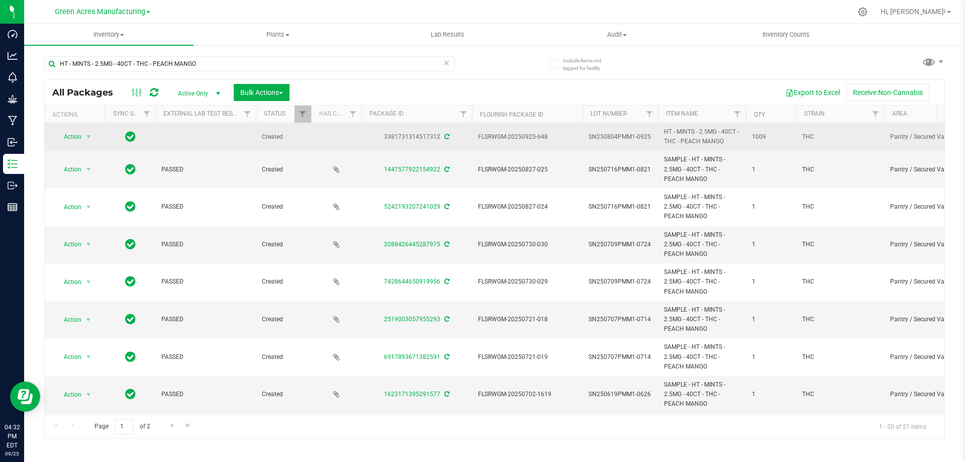
click at [621, 136] on span "SN250804PMM1-0925" at bounding box center [620, 137] width 63 height 10
click at [621, 136] on input "SN250804PMM1-0925" at bounding box center [618, 137] width 72 height 16
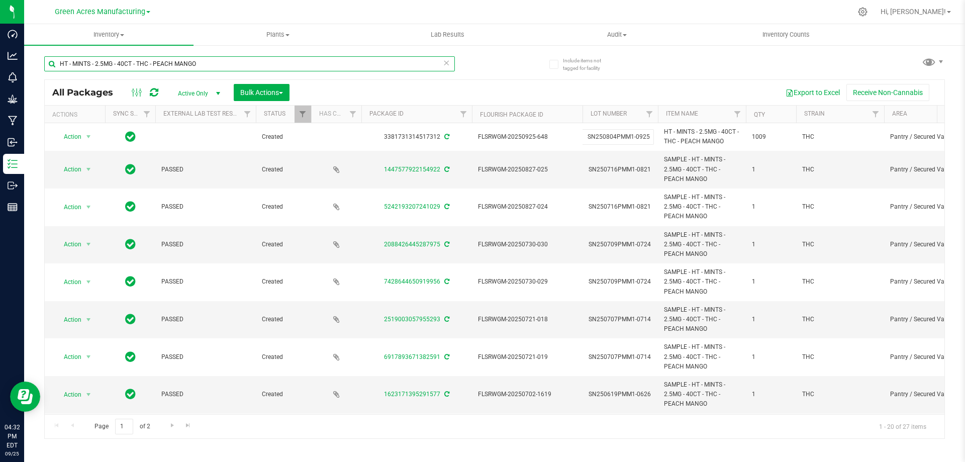
click at [223, 64] on input "HT - MINTS - 2.5MG - 40CT - THC - PEACH MANGO" at bounding box center [249, 63] width 411 height 15
paste input "SN250804PMM1-0925"
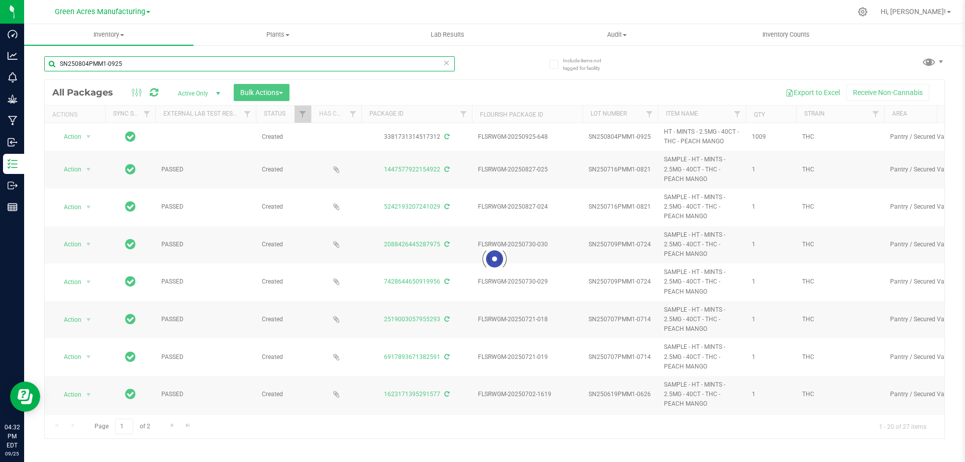
type input "SN250804PMM1-0925"
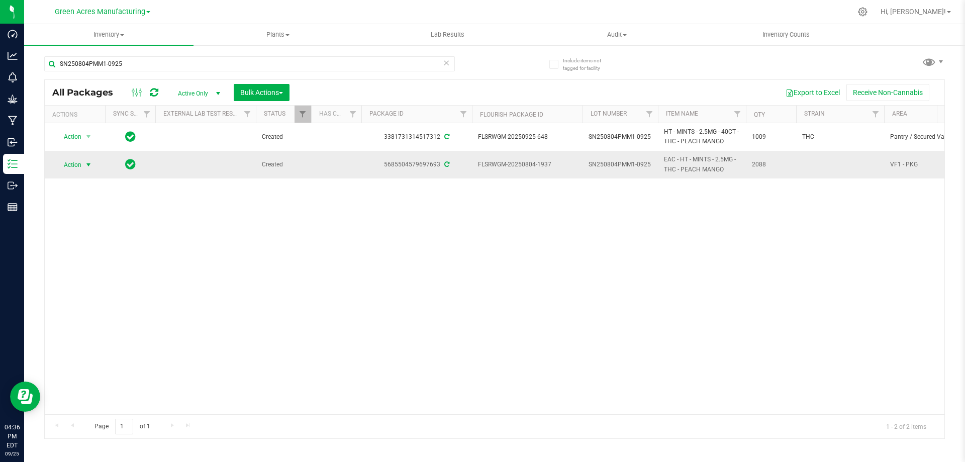
click at [78, 162] on span "Action" at bounding box center [68, 165] width 27 height 14
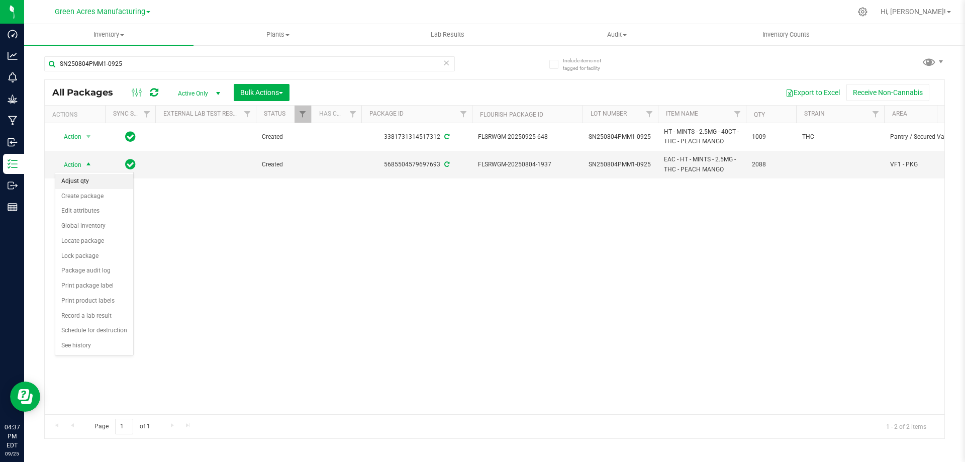
click at [105, 181] on li "Adjust qty" at bounding box center [94, 181] width 78 height 15
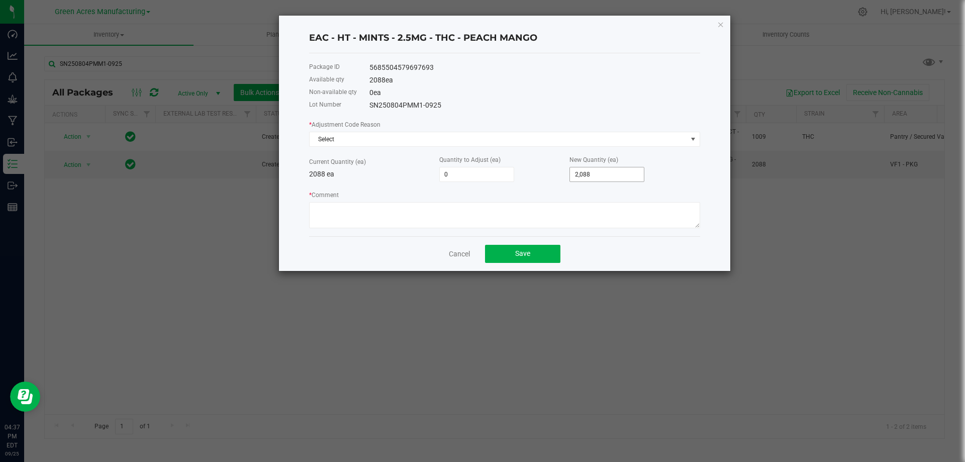
type input "2088"
type input "-2,088"
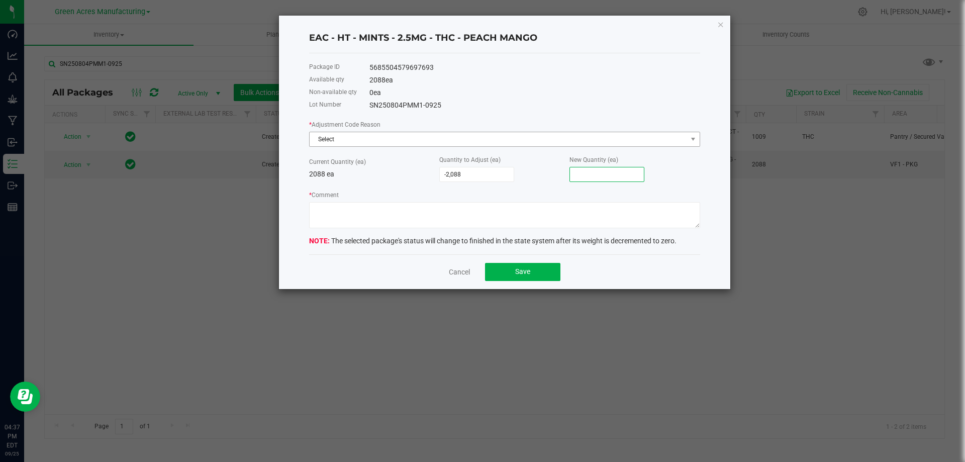
type input "-2,081"
type input "7"
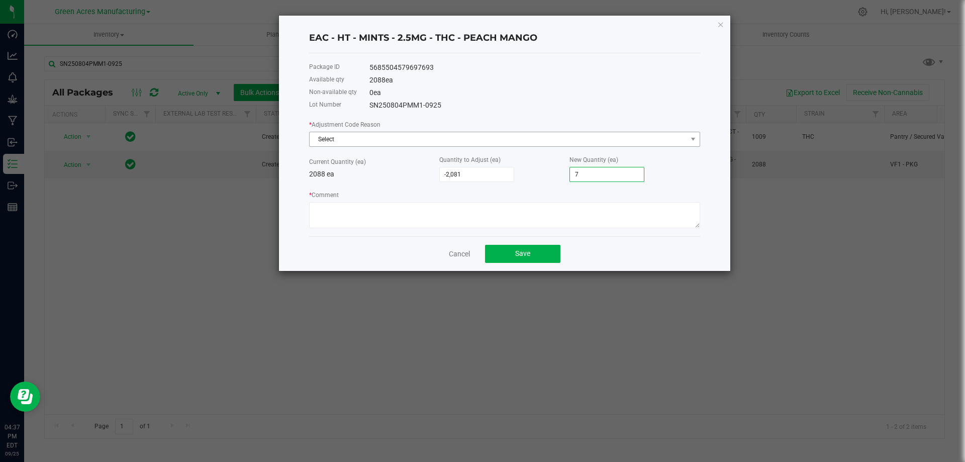
type input "-2,016"
type input "72"
click at [420, 139] on span "Select" at bounding box center [499, 139] width 378 height 14
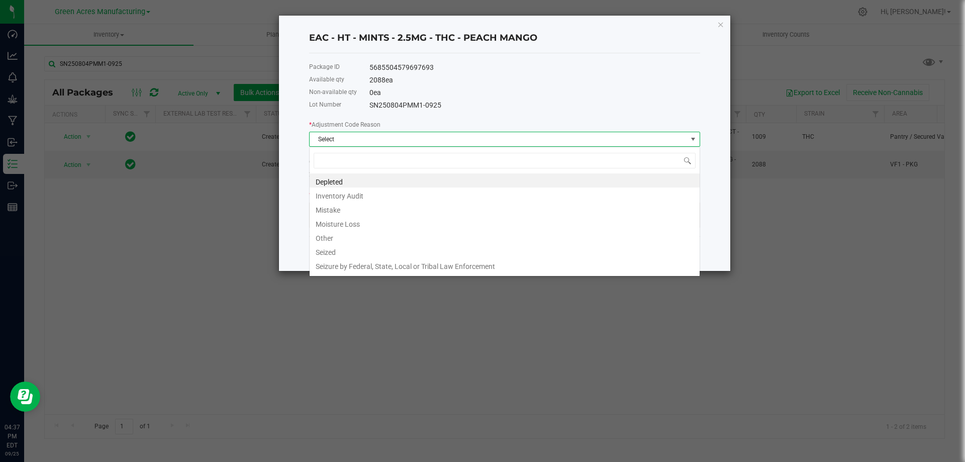
scroll to position [15, 391]
click at [366, 237] on li "Other" at bounding box center [505, 237] width 390 height 14
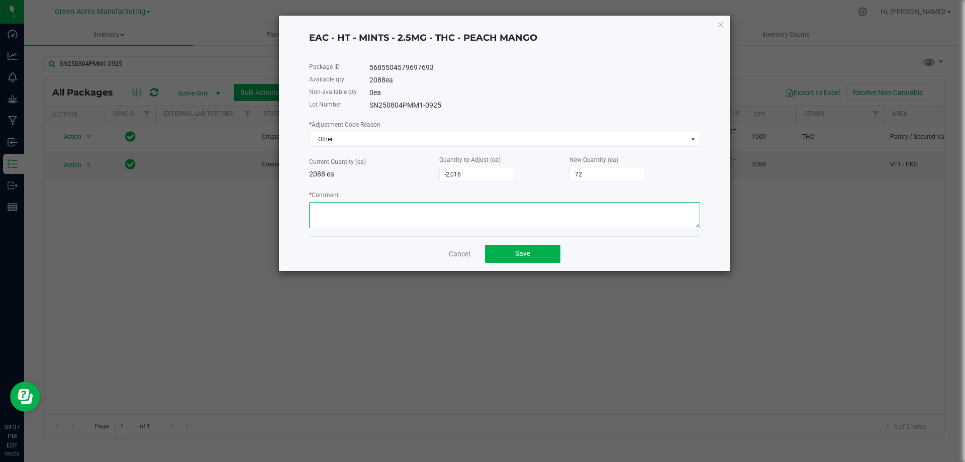
click at [363, 214] on textarea "* Comment" at bounding box center [504, 215] width 391 height 26
type textarea "WASTE IS 40.0 GRAMS THAT EQUALS 73 EACHES"
drag, startPoint x: 600, startPoint y: 176, endPoint x: 533, endPoint y: 190, distance: 67.8
click at [601, 175] on input "72" at bounding box center [607, 174] width 74 height 14
type input "-2,081"
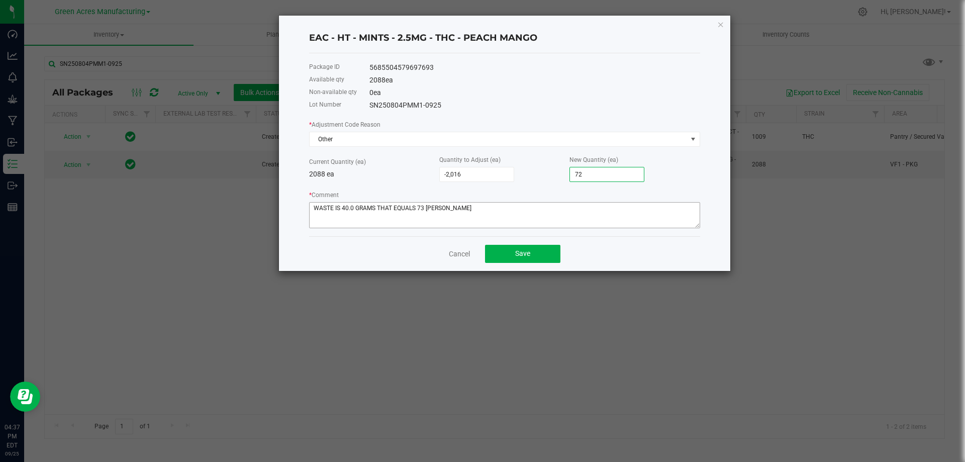
type input "7"
type input "-2,015"
type input "73"
click at [535, 257] on button "Save" at bounding box center [522, 254] width 75 height 18
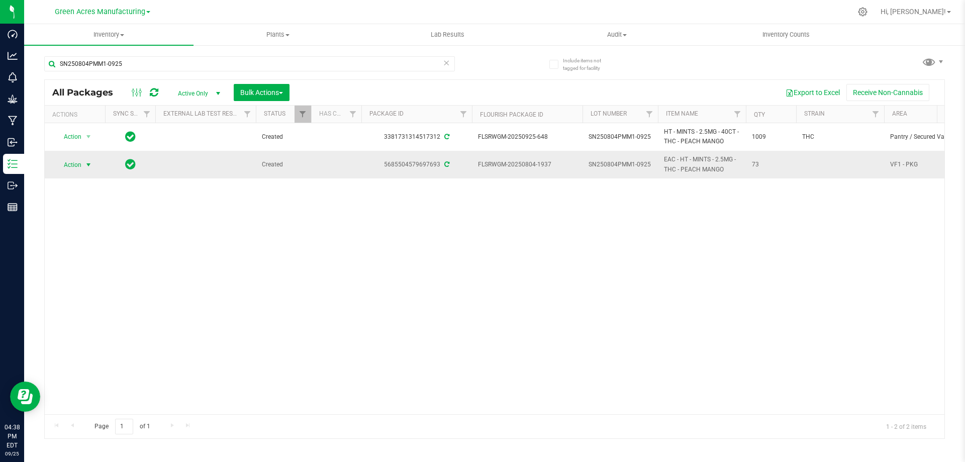
click at [65, 165] on span "Action" at bounding box center [68, 165] width 27 height 14
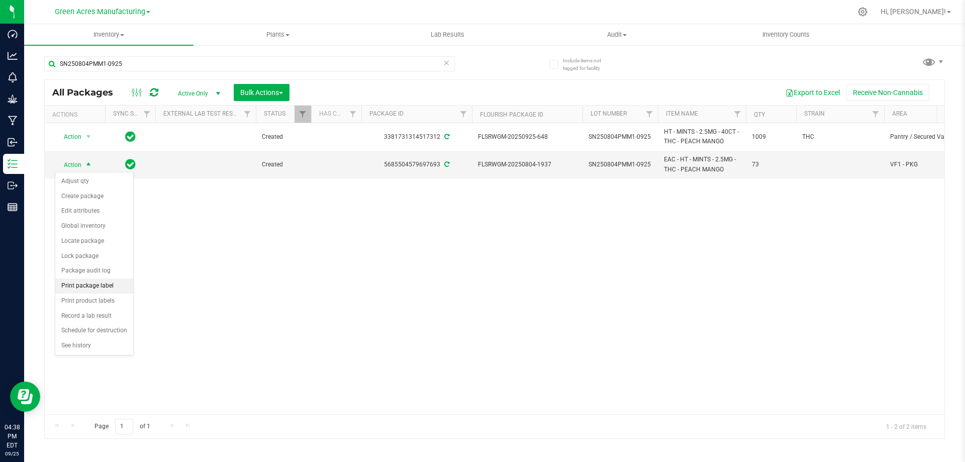
click at [109, 289] on li "Print package label" at bounding box center [94, 286] width 78 height 15
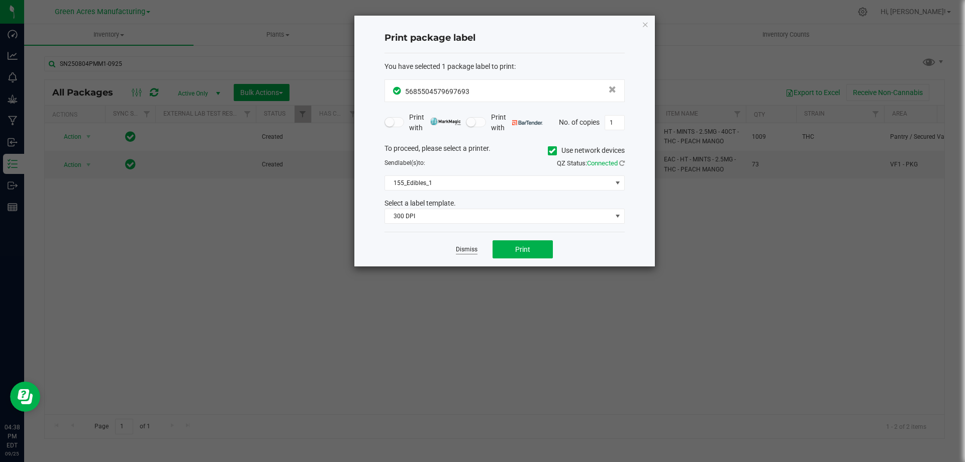
click at [469, 248] on link "Dismiss" at bounding box center [467, 249] width 22 height 9
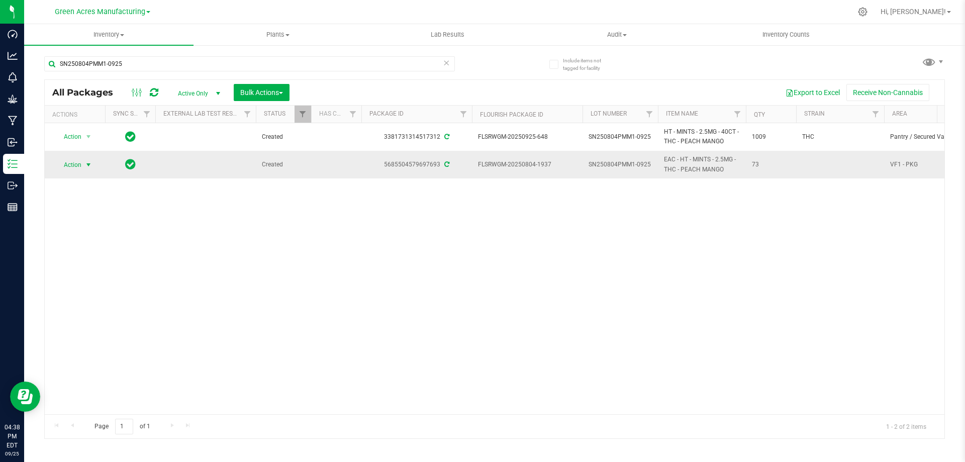
click at [76, 169] on span "Action" at bounding box center [68, 165] width 27 height 14
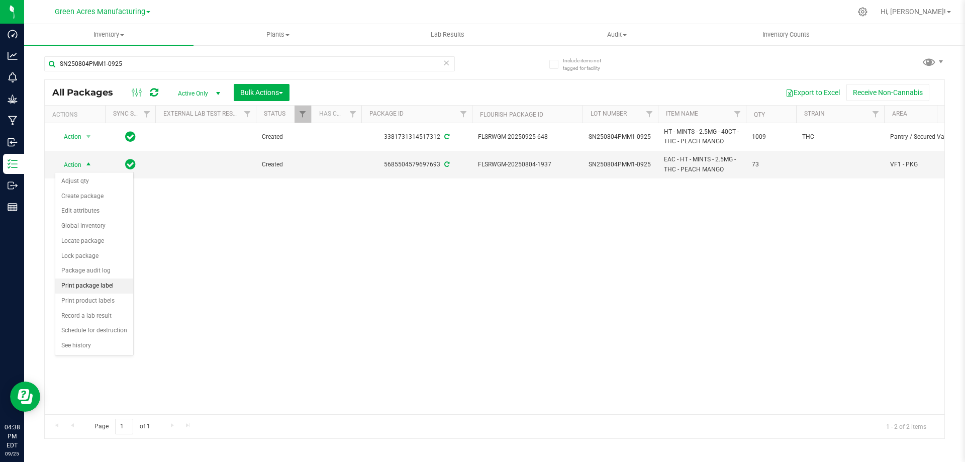
click at [100, 288] on li "Print package label" at bounding box center [94, 286] width 78 height 15
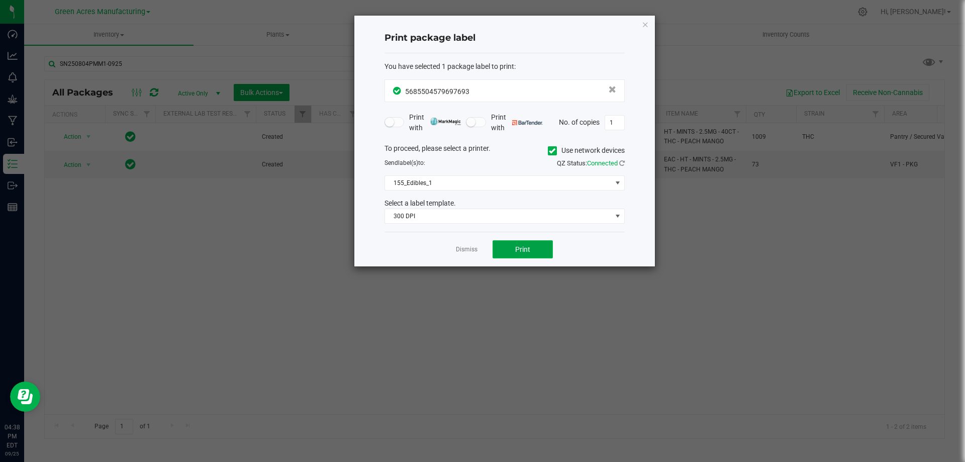
click at [516, 243] on button "Print" at bounding box center [523, 249] width 60 height 18
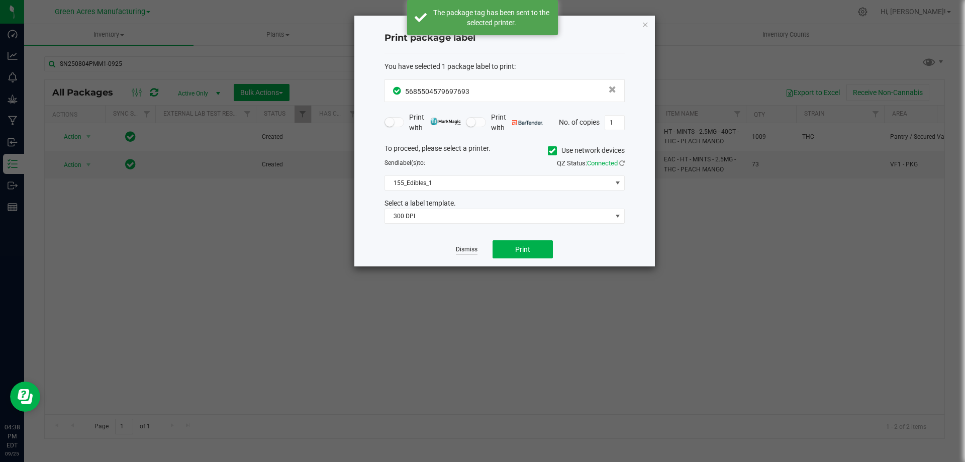
click at [459, 250] on link "Dismiss" at bounding box center [467, 249] width 22 height 9
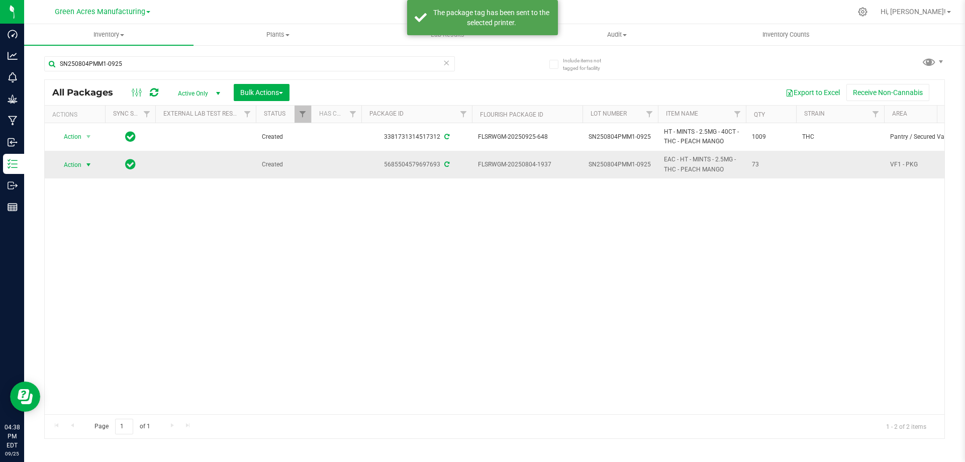
click at [73, 164] on span "Action" at bounding box center [68, 165] width 27 height 14
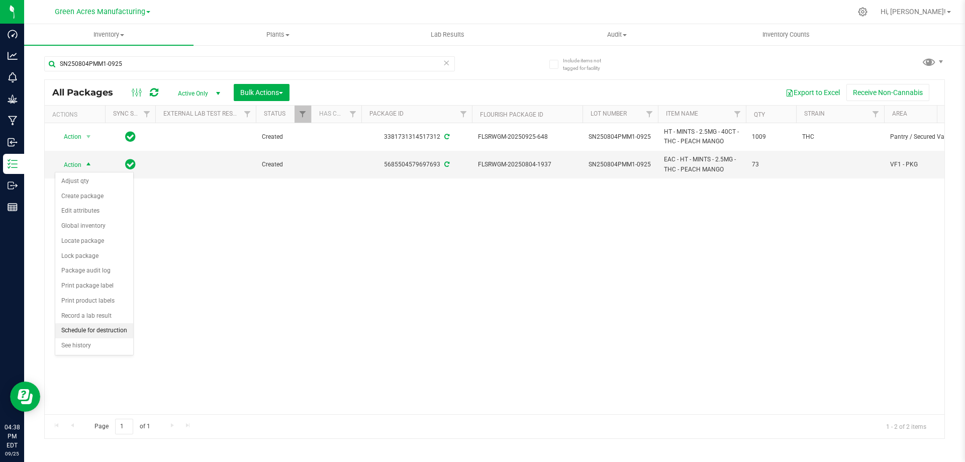
click at [119, 333] on li "Schedule for destruction" at bounding box center [94, 330] width 78 height 15
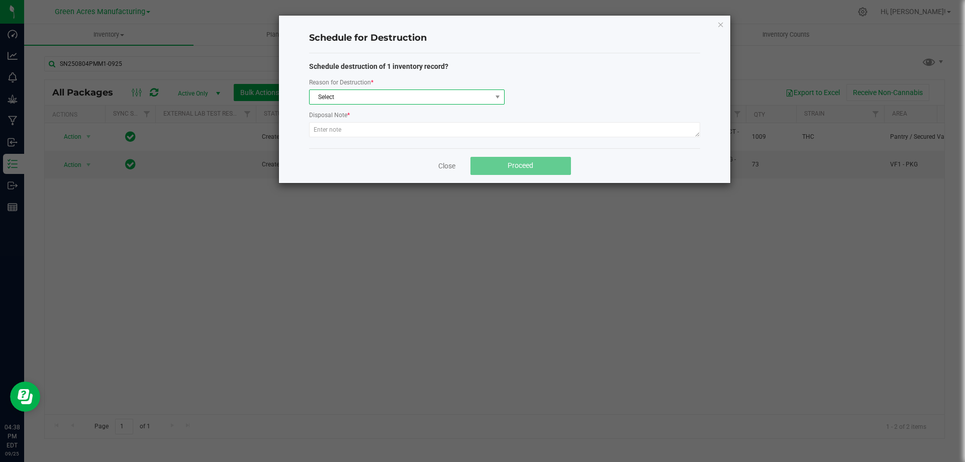
click at [395, 95] on span "Select" at bounding box center [401, 97] width 182 height 14
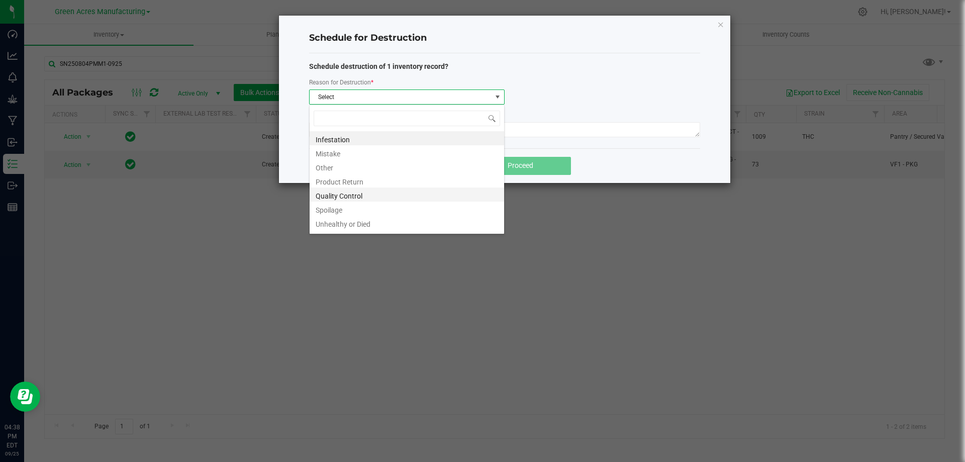
scroll to position [12, 0]
click at [344, 229] on li "Waste" at bounding box center [407, 225] width 195 height 14
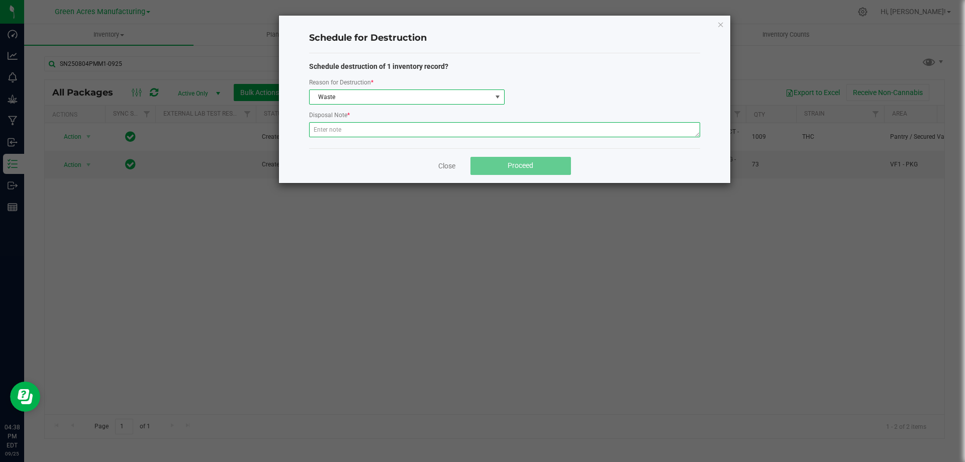
click at [344, 133] on textarea at bounding box center [504, 129] width 391 height 15
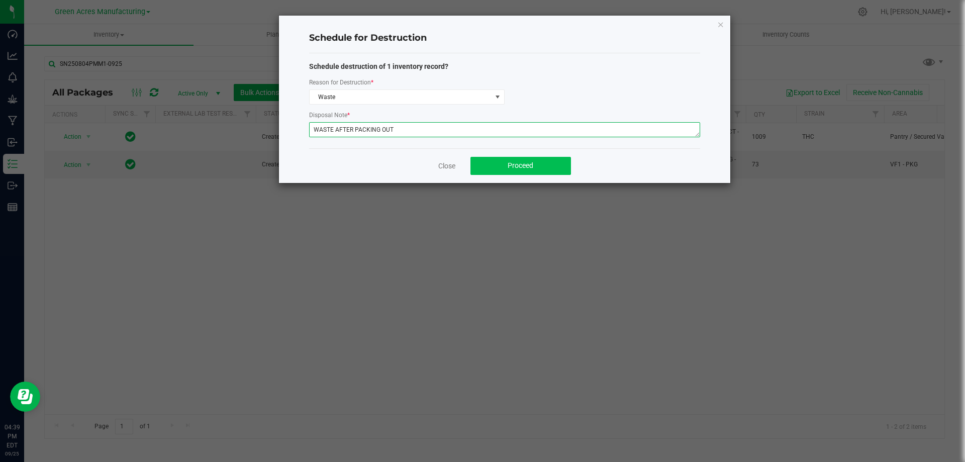
type textarea "WASTE AFTER PACKING OUT"
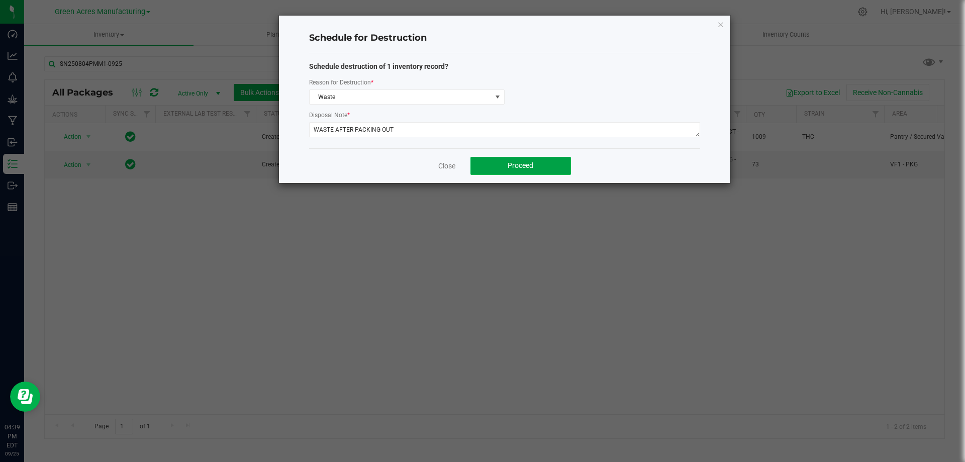
click at [497, 169] on button "Proceed" at bounding box center [521, 166] width 101 height 18
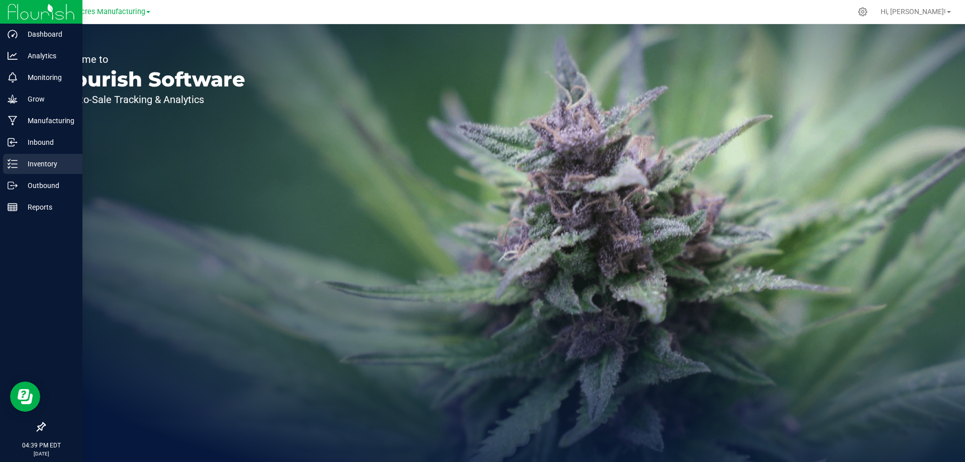
click at [43, 167] on p "Inventory" at bounding box center [48, 164] width 60 height 12
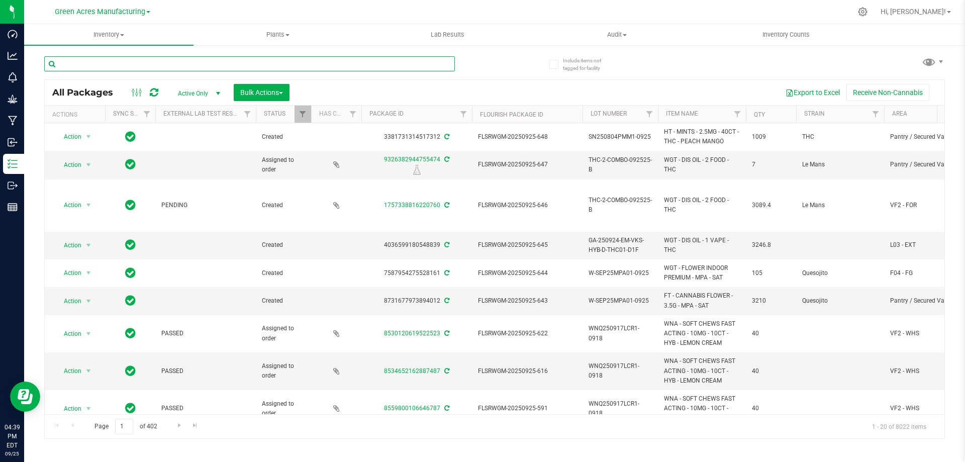
click at [196, 64] on input "text" at bounding box center [249, 63] width 411 height 15
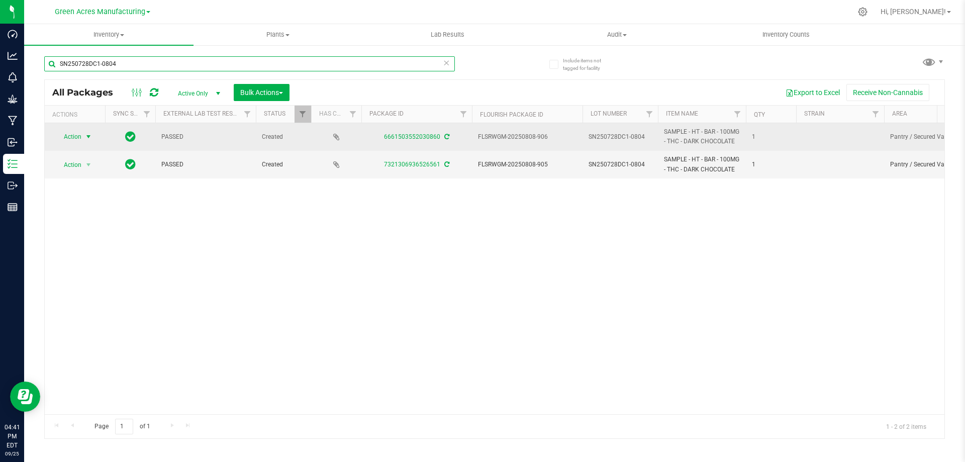
type input "SN250728DC1-0804"
click at [75, 138] on span "Action" at bounding box center [68, 137] width 27 height 14
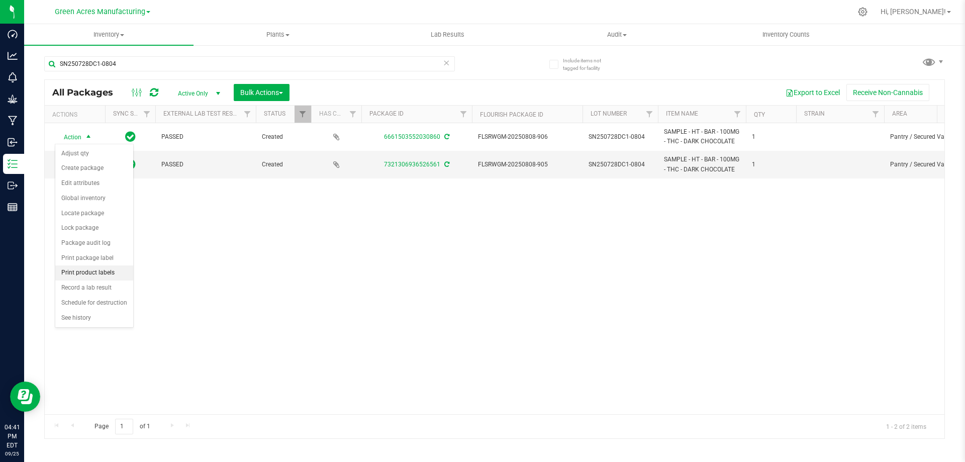
click at [114, 272] on li "Print product labels" at bounding box center [94, 272] width 78 height 15
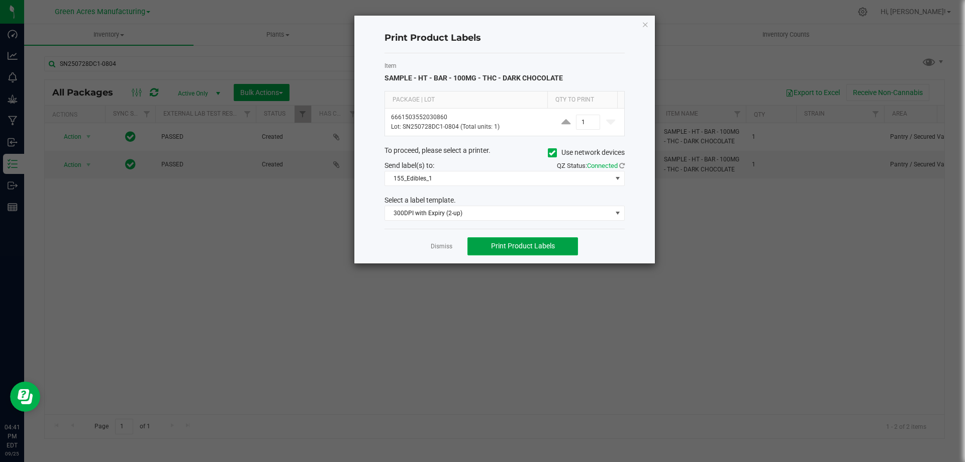
click at [515, 246] on span "Print Product Labels" at bounding box center [523, 246] width 64 height 8
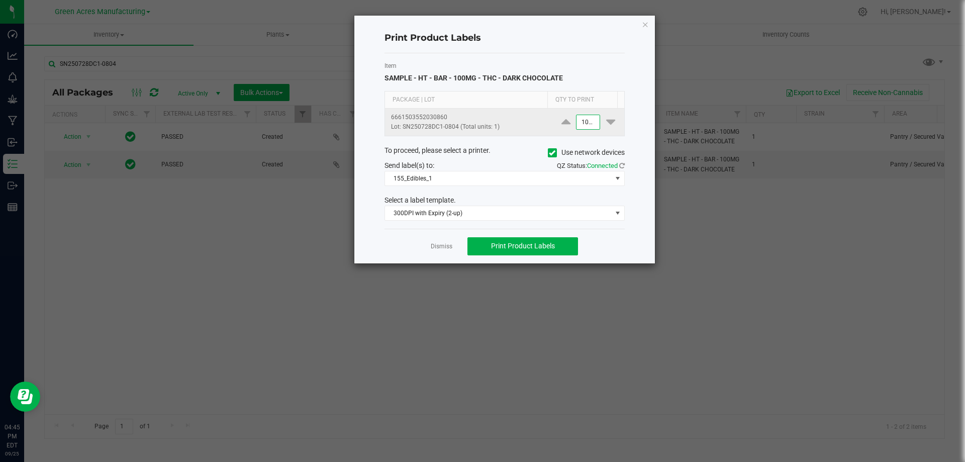
scroll to position [0, 1]
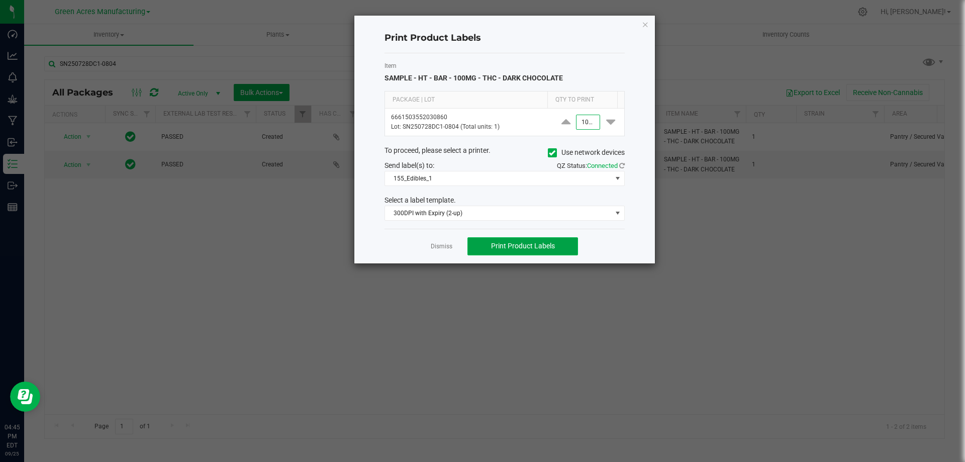
type input "1,000"
drag, startPoint x: 525, startPoint y: 247, endPoint x: 515, endPoint y: 243, distance: 10.4
click at [523, 247] on span "Print Product Labels" at bounding box center [523, 246] width 64 height 8
click at [449, 245] on link "Dismiss" at bounding box center [442, 246] width 22 height 9
